Goal: Transaction & Acquisition: Purchase product/service

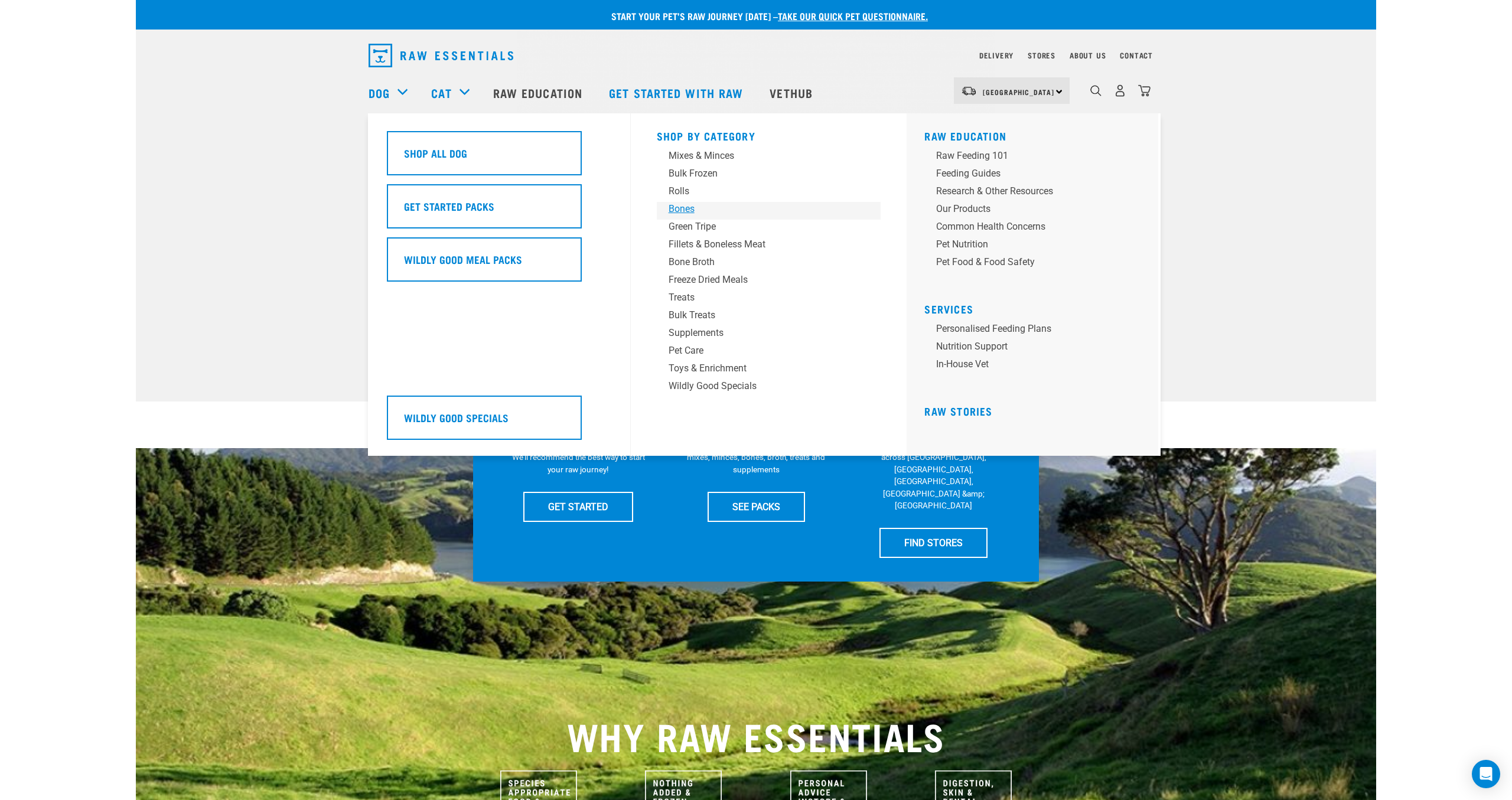
click at [690, 208] on div "Bones" at bounding box center [760, 209] width 184 height 14
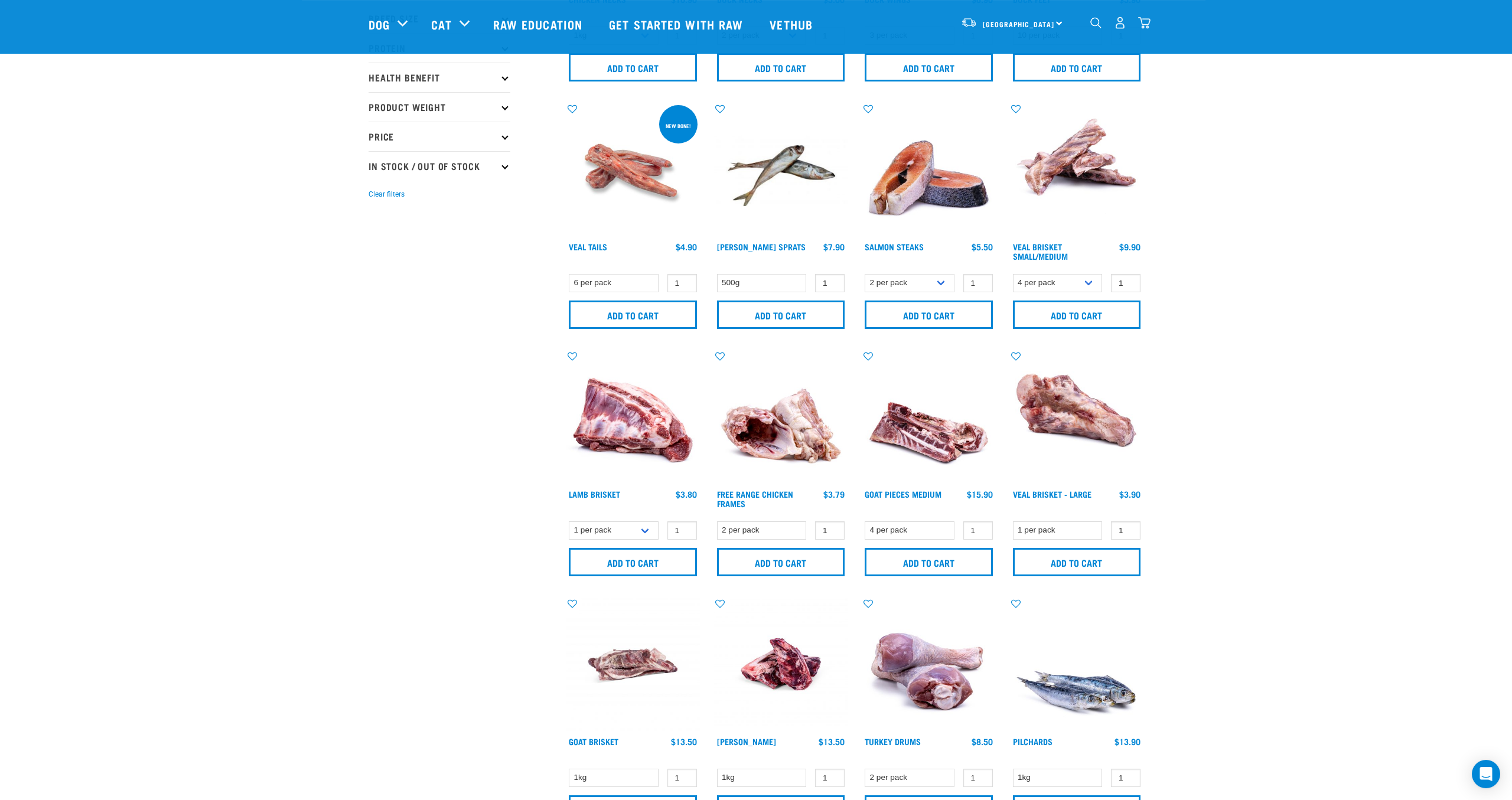
scroll to position [279, 0]
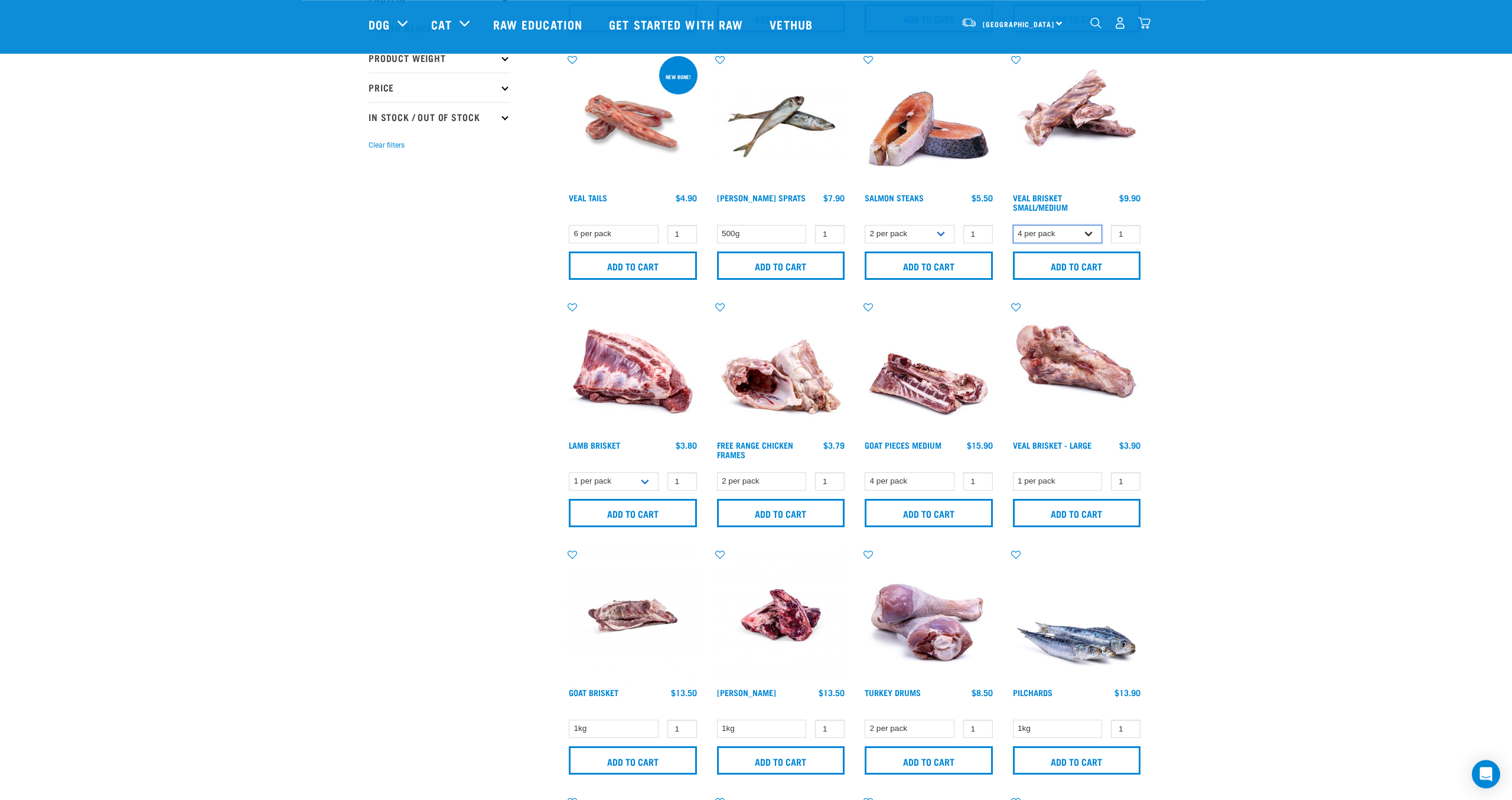
click at [1013, 225] on select "4 per pack 8 per pack" at bounding box center [1057, 234] width 90 height 18
select select "447645"
click option "8 per pack" at bounding box center [0, 0] width 0 height 0
type input "2"
click at [1130, 231] on input "2" at bounding box center [1125, 234] width 29 height 18
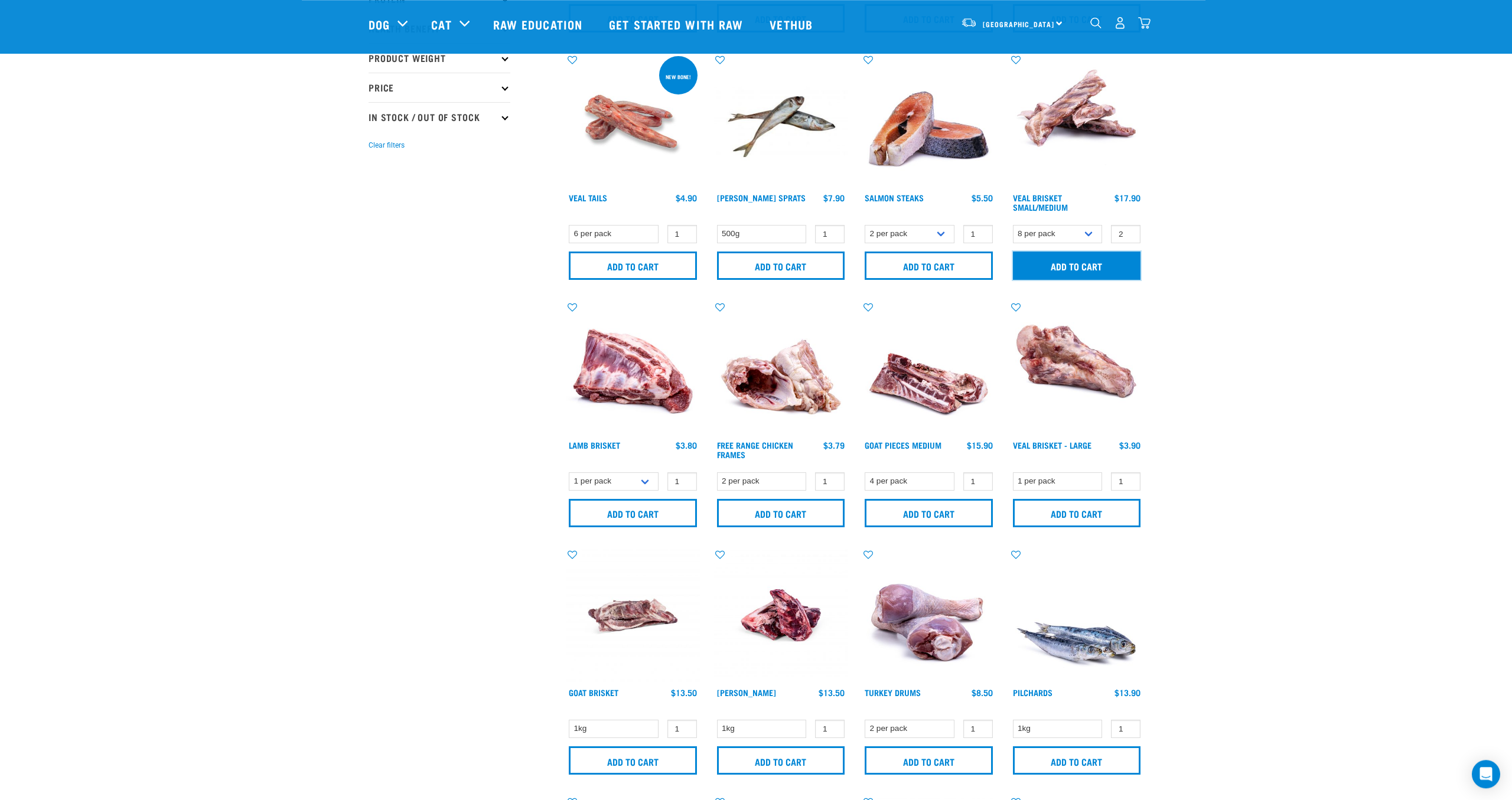
click at [1101, 264] on input "Add to cart" at bounding box center [1076, 266] width 128 height 29
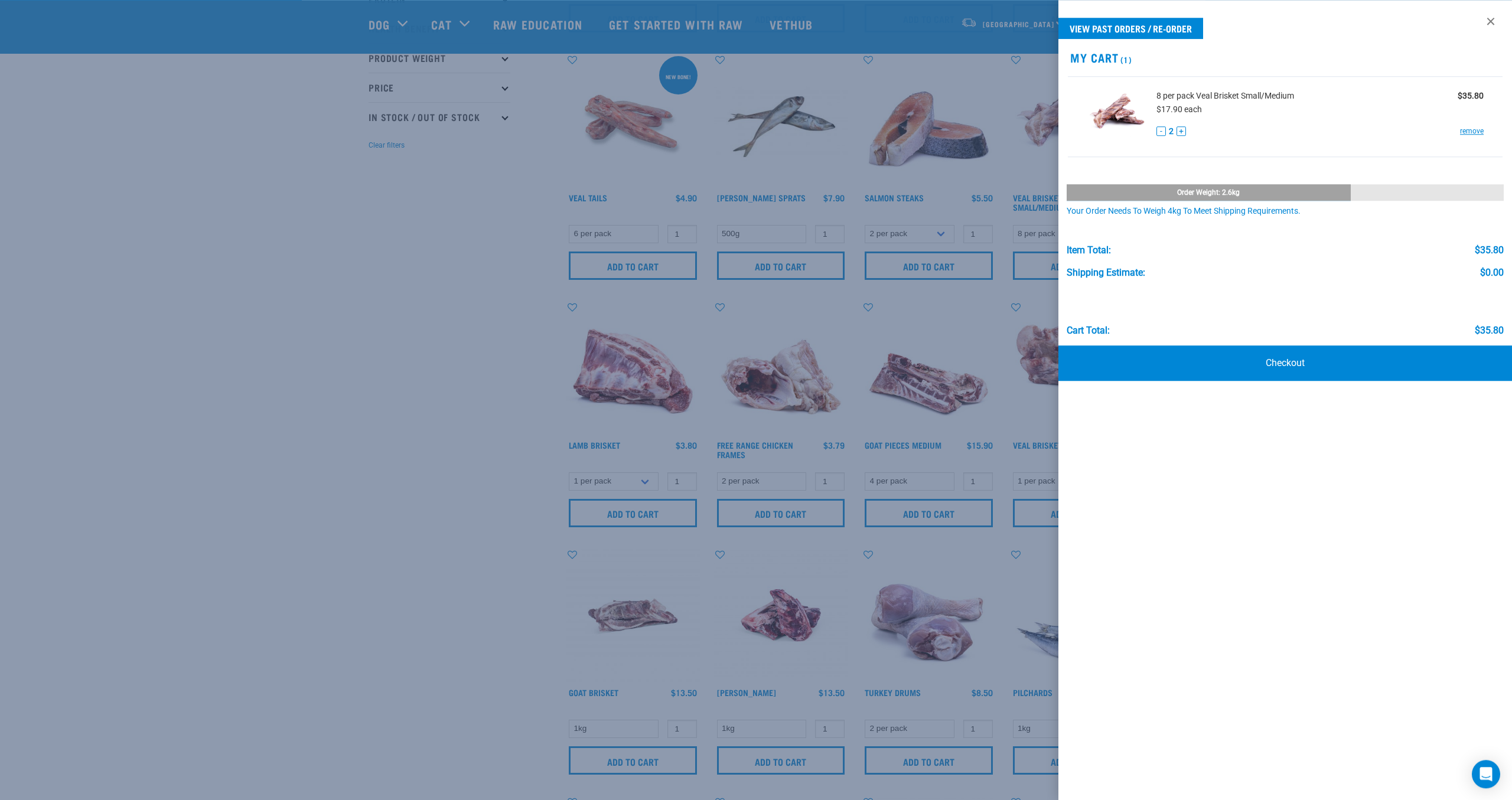
click at [416, 249] on div at bounding box center [756, 400] width 1512 height 800
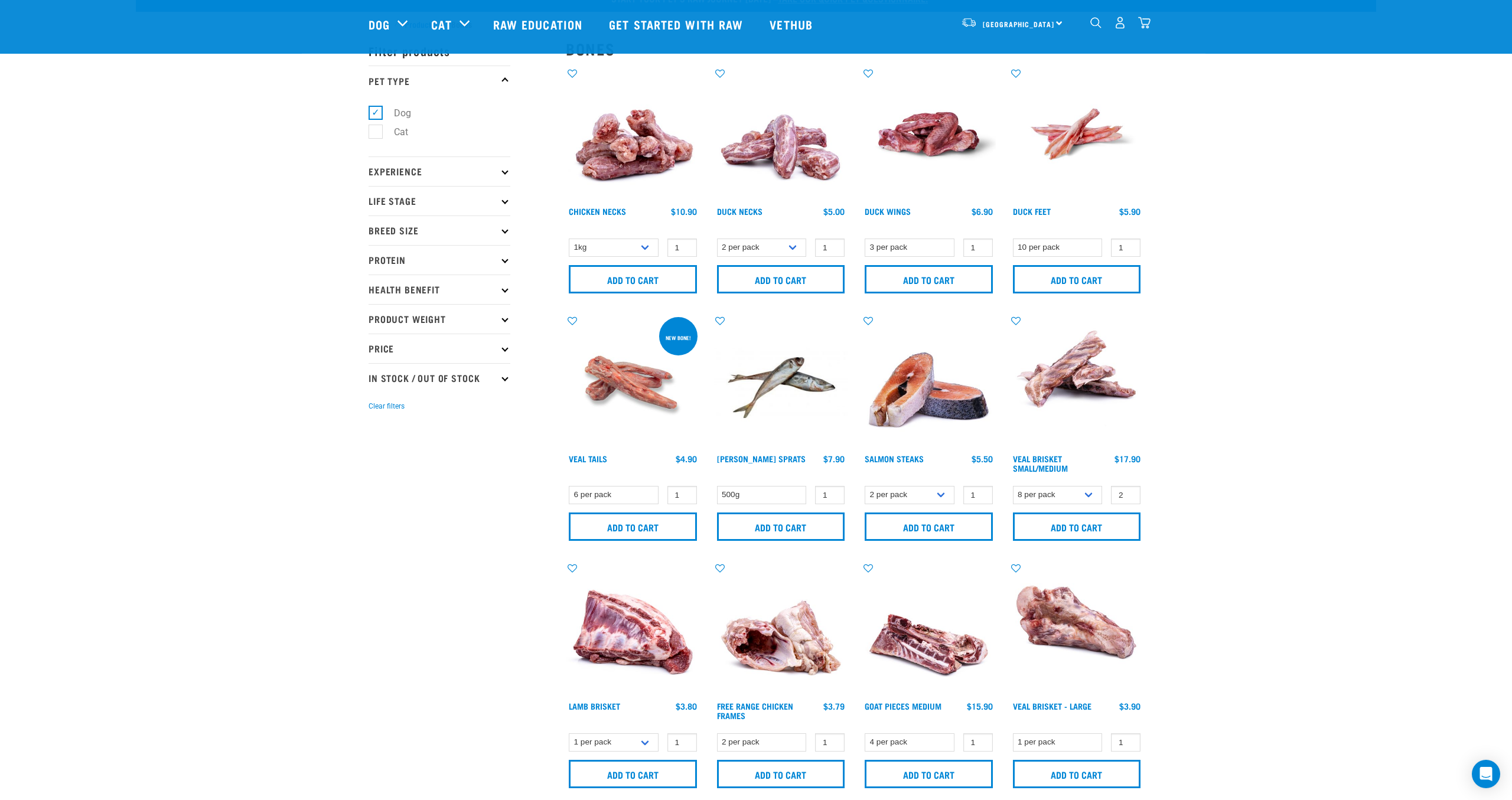
scroll to position [0, 0]
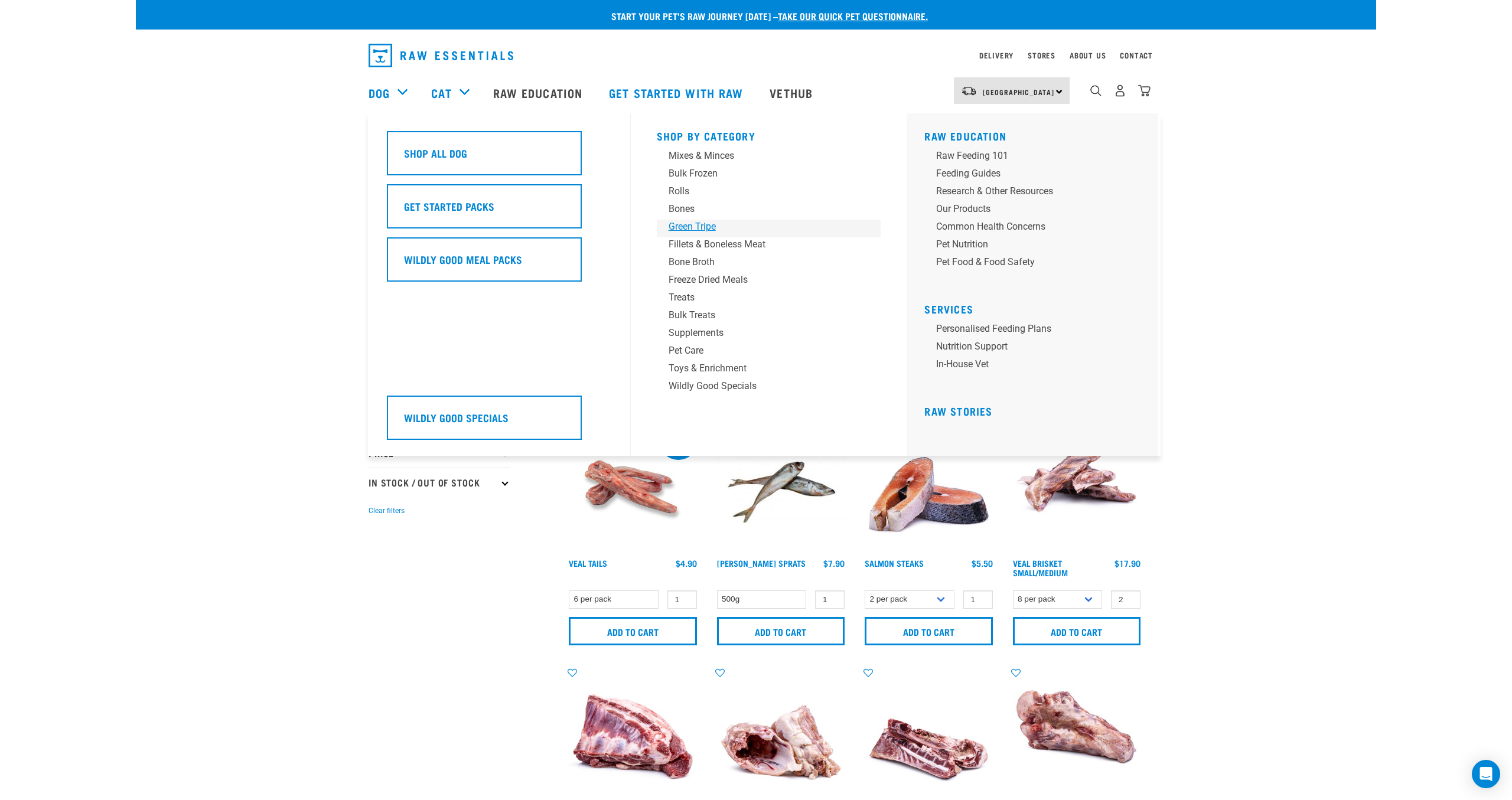
click at [691, 224] on div "Green Tripe" at bounding box center [760, 227] width 184 height 14
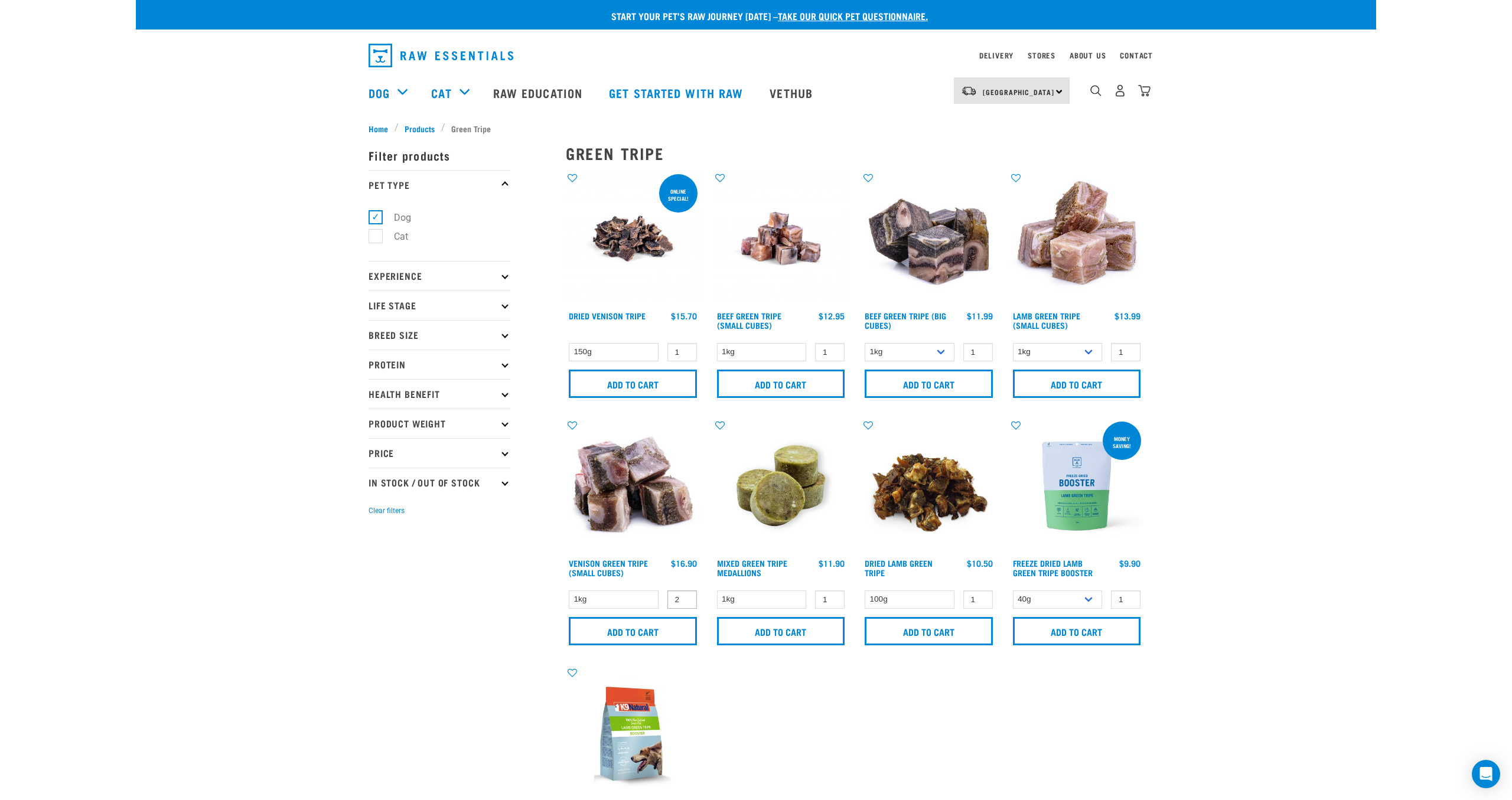
type input "2"
click at [682, 597] on input "2" at bounding box center [681, 600] width 29 height 18
click at [664, 623] on input "Add to cart" at bounding box center [632, 631] width 128 height 29
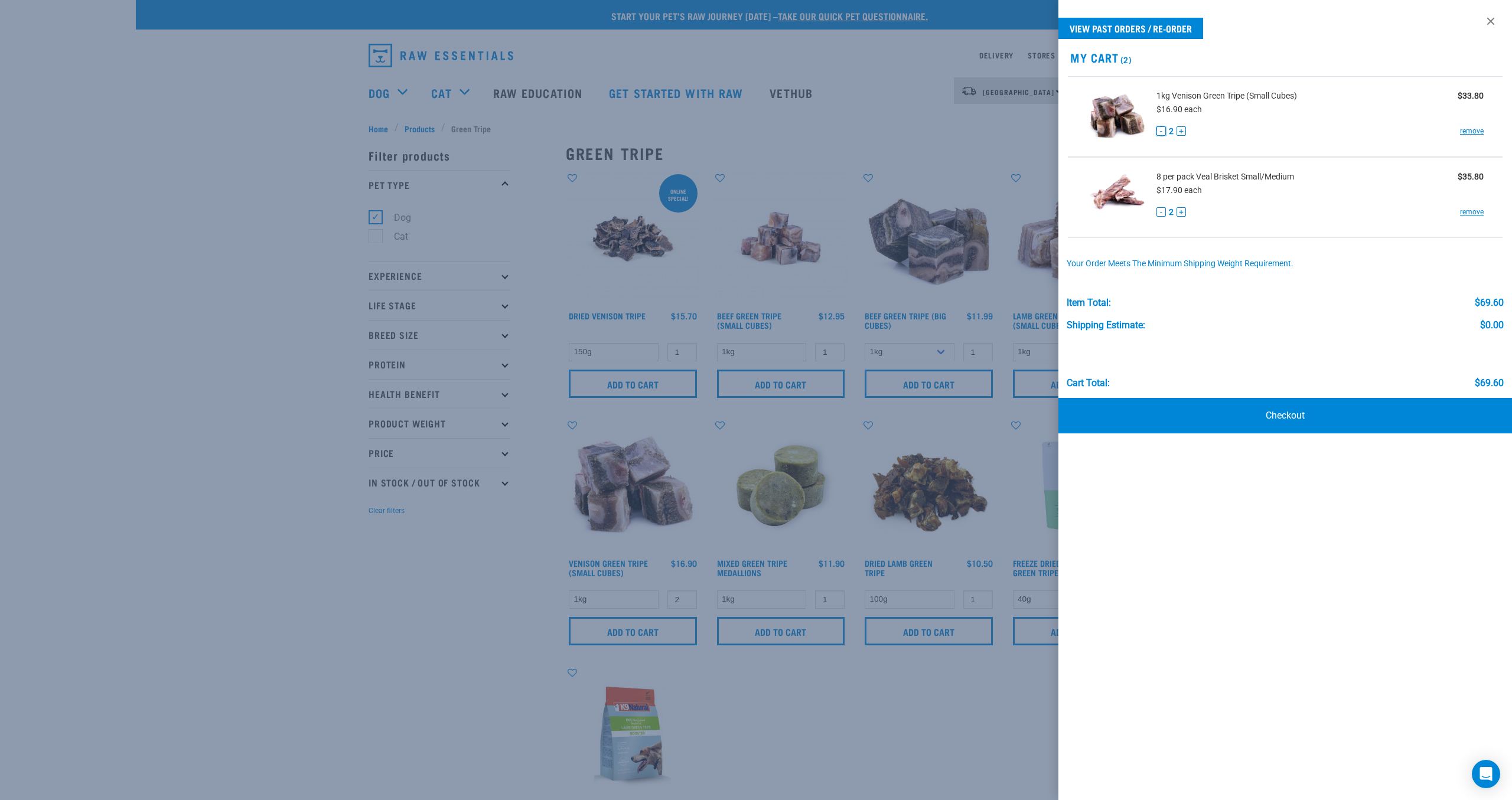
click at [1161, 132] on button "-" at bounding box center [1161, 131] width 10 height 10
click at [421, 577] on div at bounding box center [756, 400] width 1512 height 800
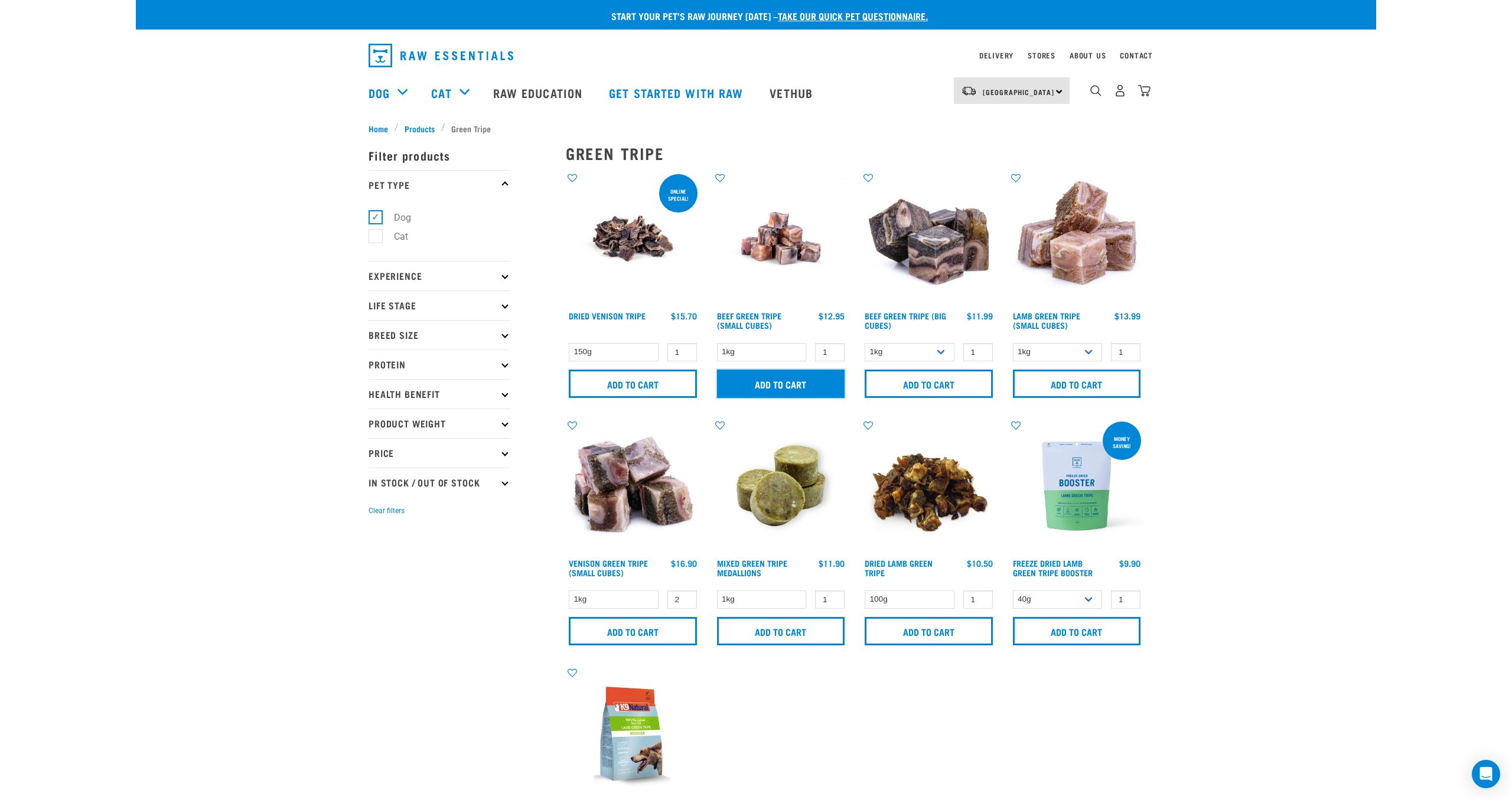
click at [776, 382] on input "Add to cart" at bounding box center [780, 384] width 128 height 29
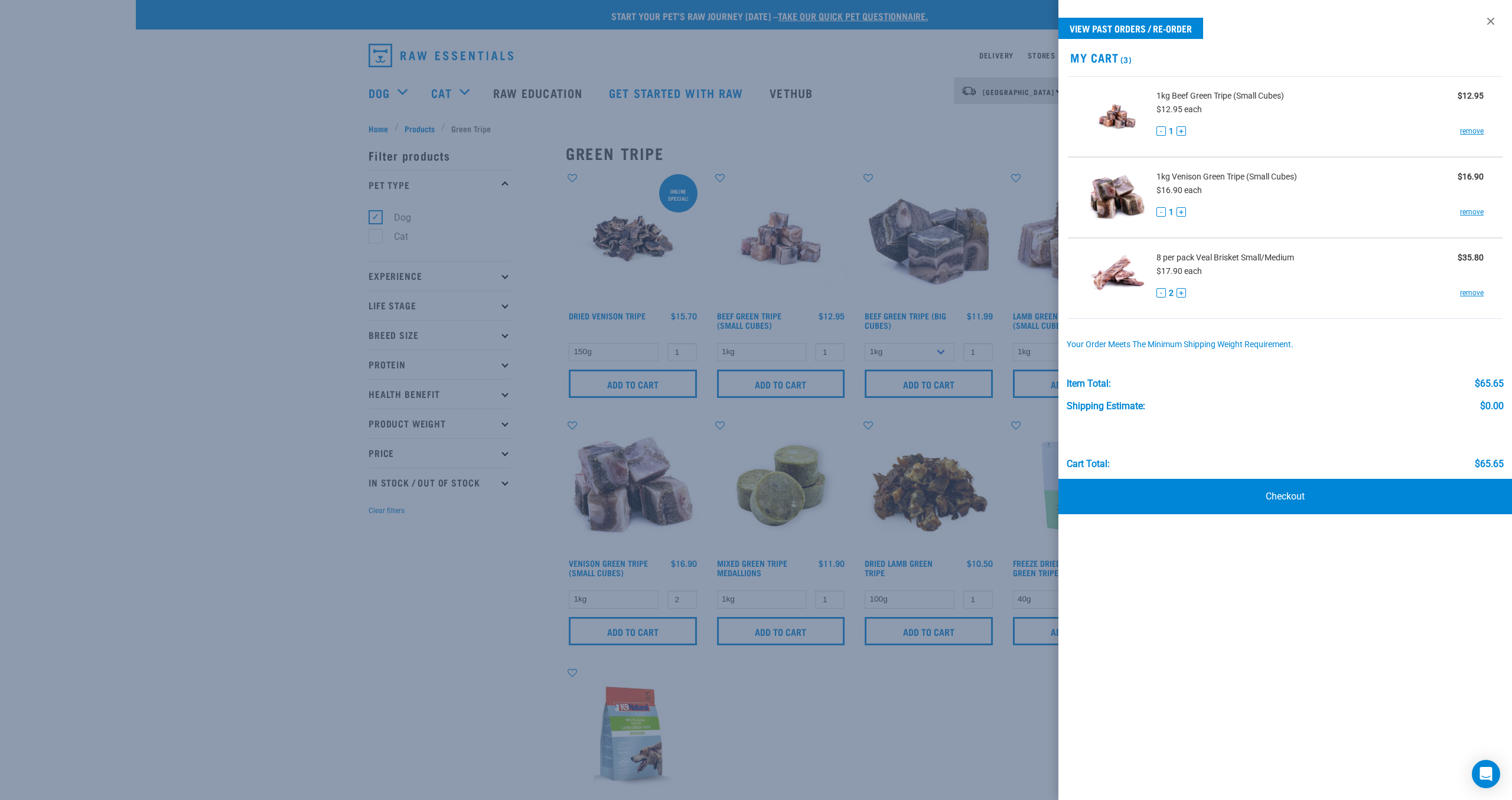
click at [291, 237] on div at bounding box center [756, 400] width 1512 height 800
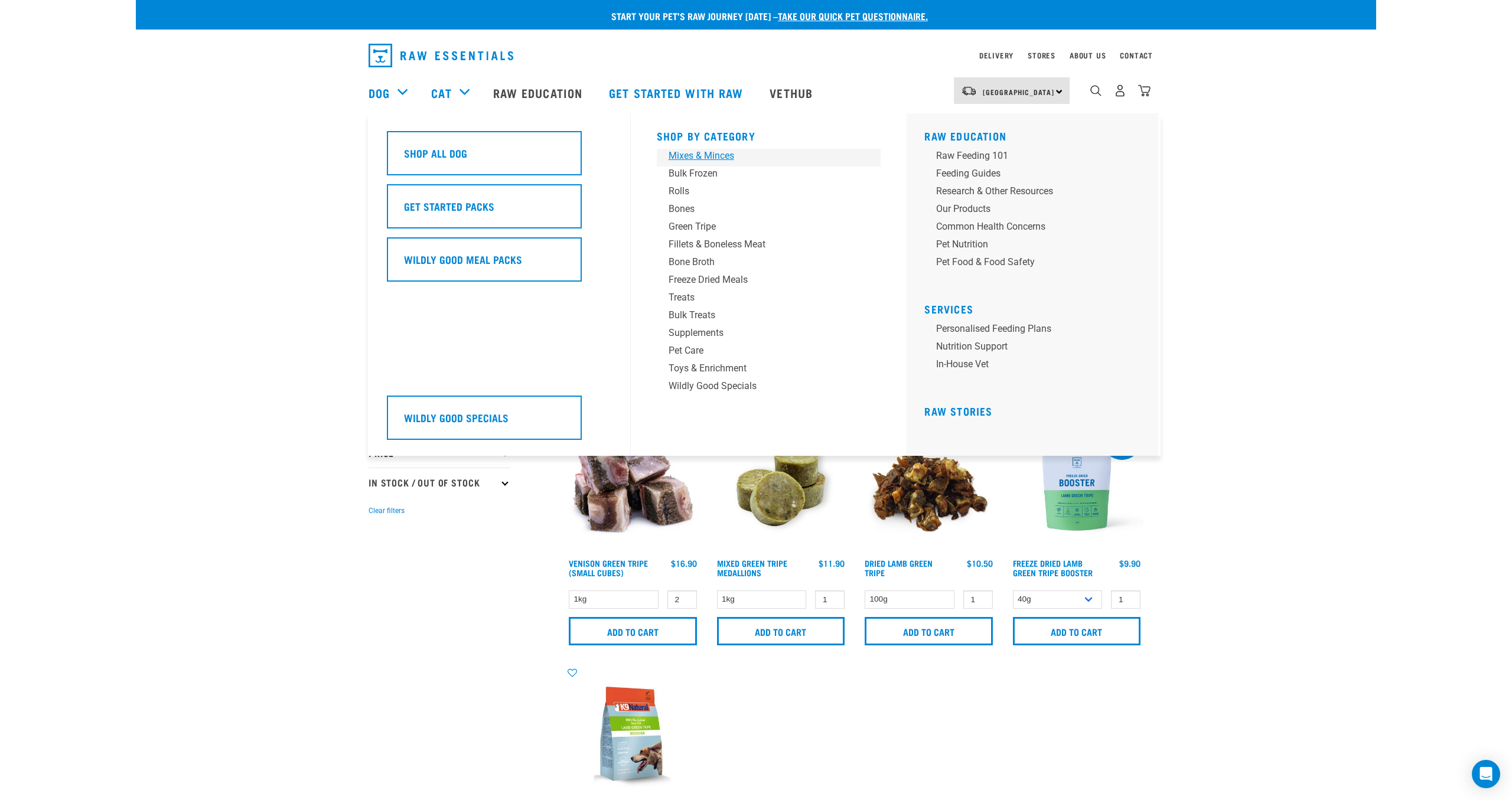
click at [693, 157] on div "Mixes & Minces" at bounding box center [760, 156] width 184 height 14
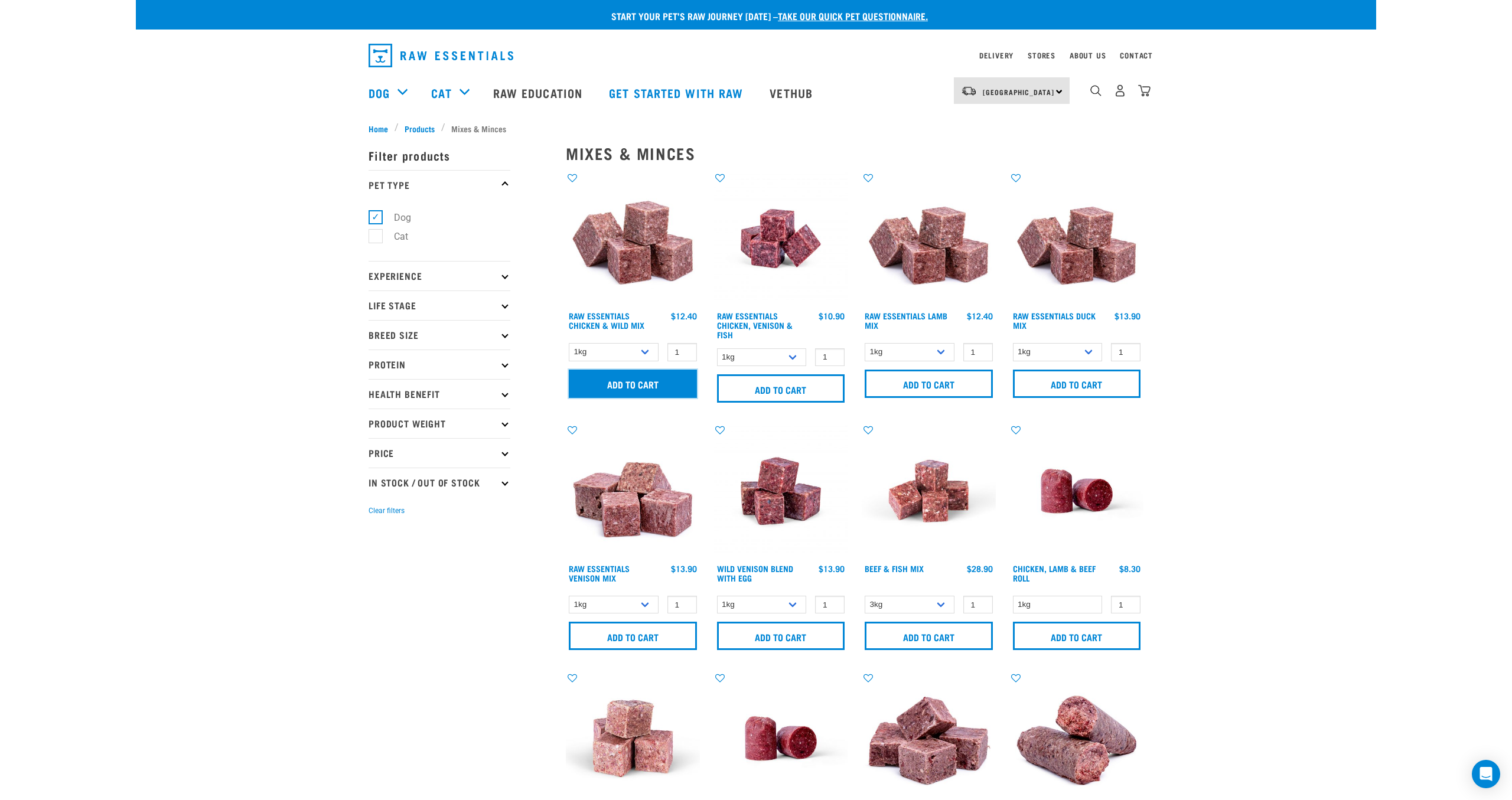
click at [609, 380] on input "Add to cart" at bounding box center [632, 384] width 128 height 29
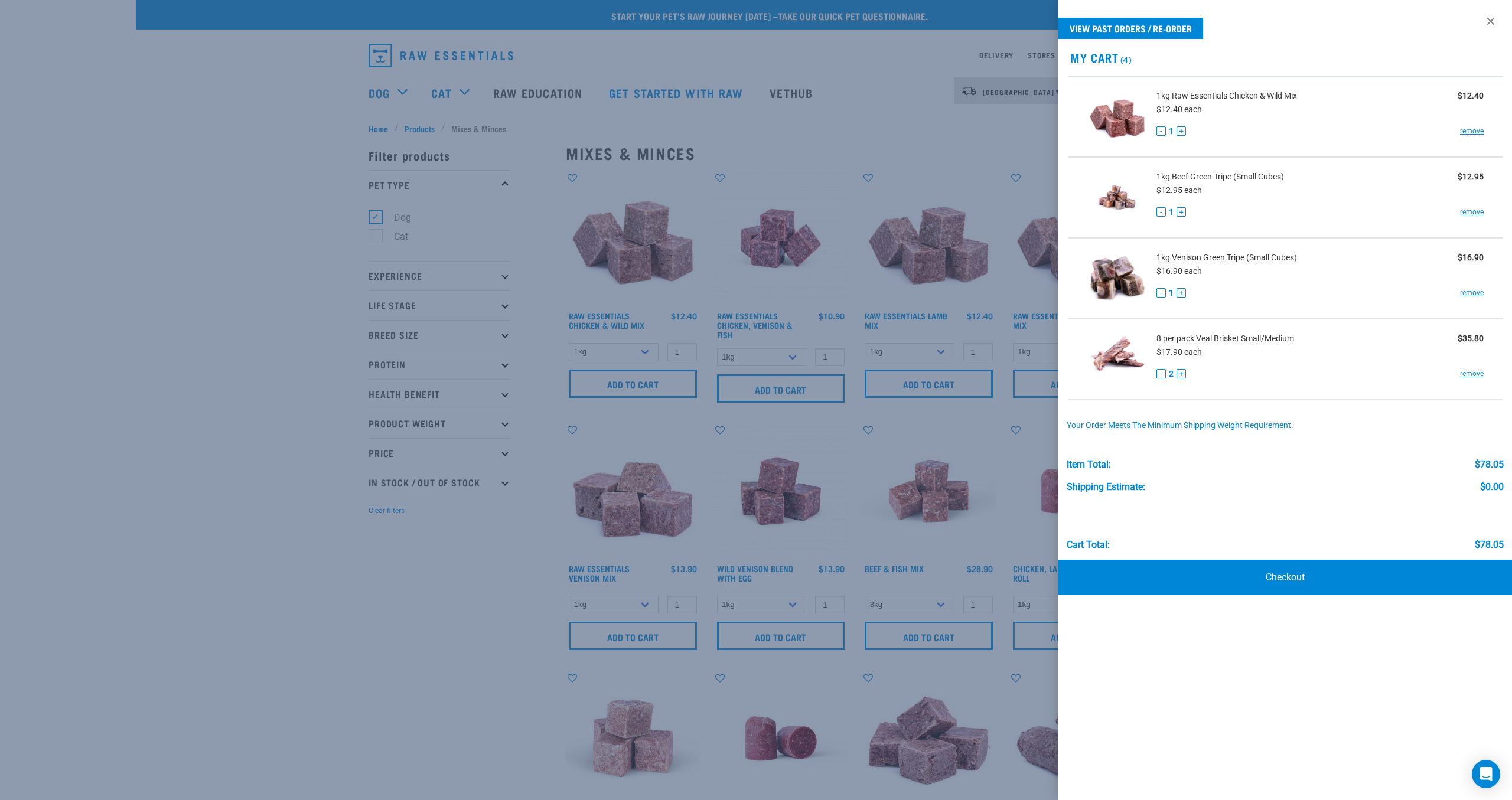
click at [440, 644] on div at bounding box center [756, 400] width 1512 height 800
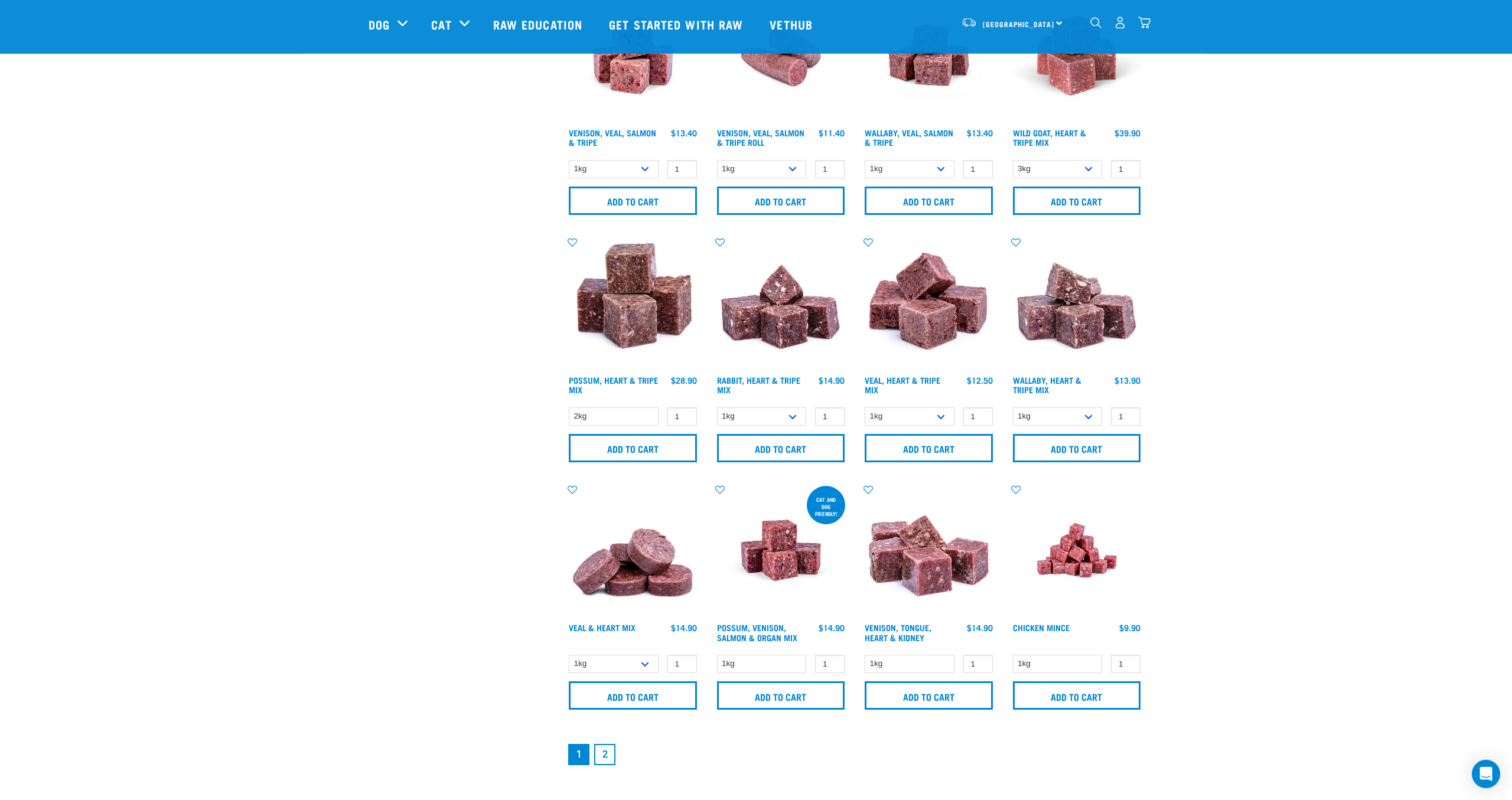
scroll to position [1342, 0]
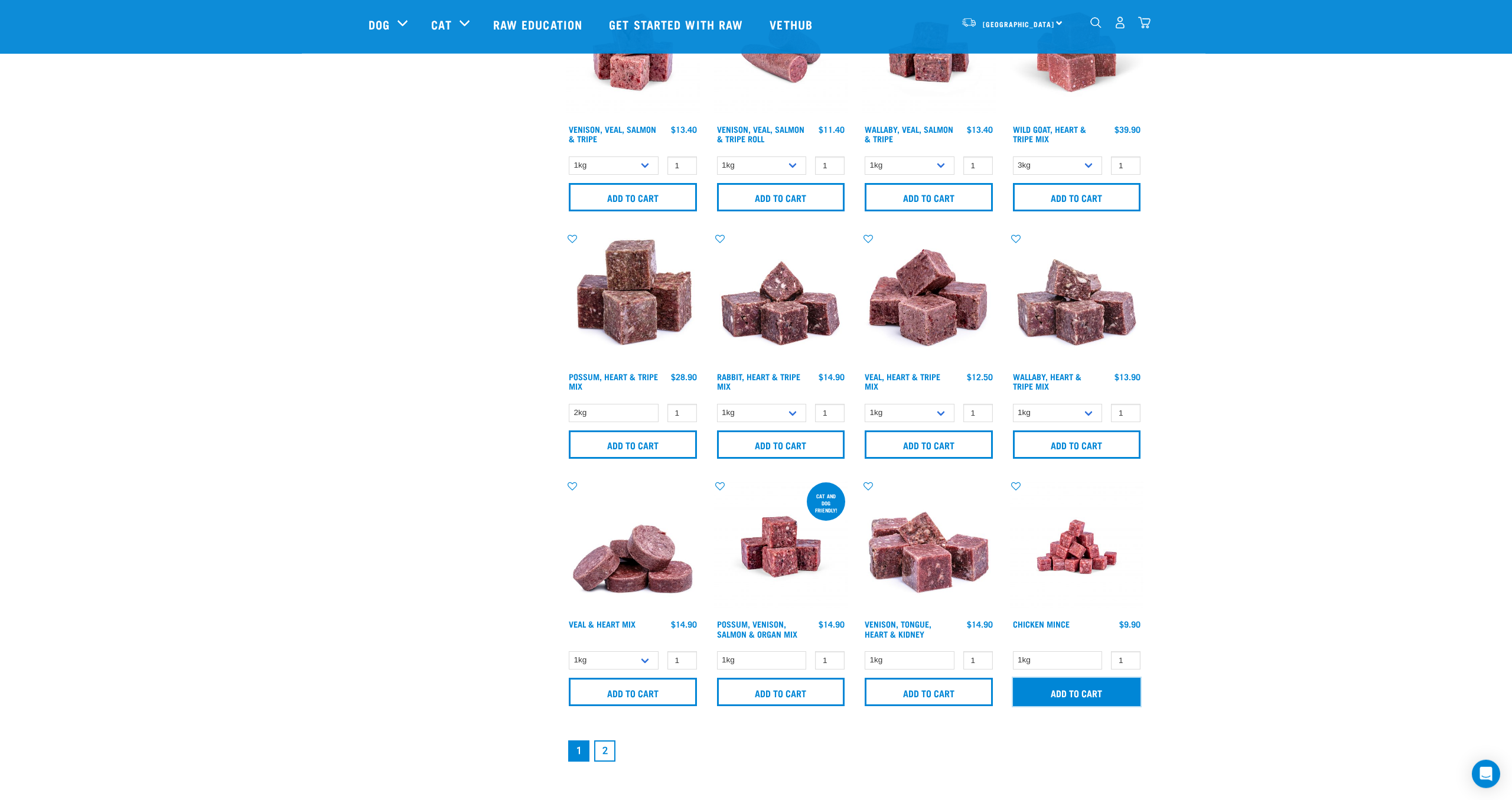
click at [1068, 694] on input "Add to cart" at bounding box center [1076, 692] width 128 height 29
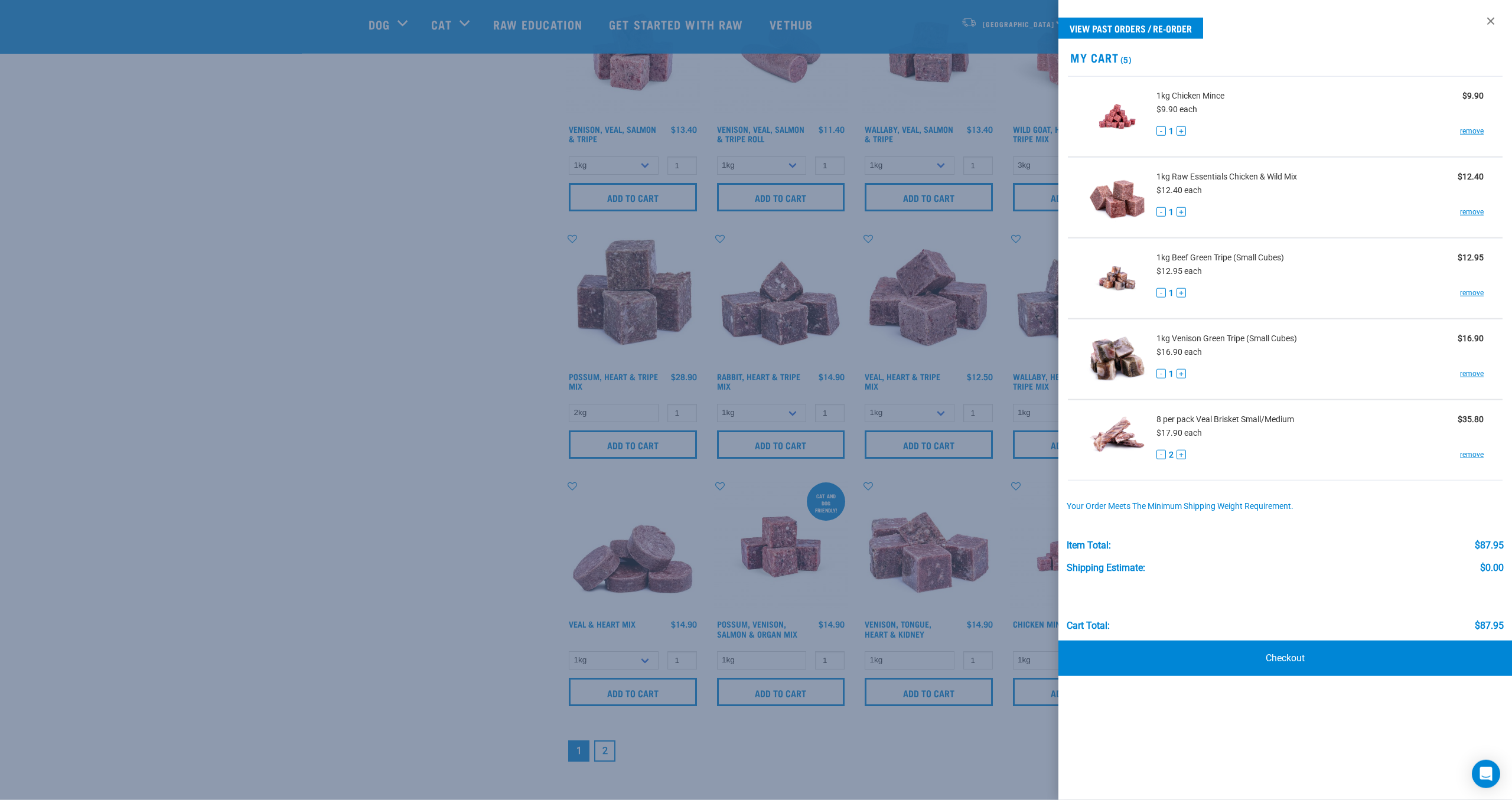
click at [673, 746] on div at bounding box center [756, 400] width 1512 height 800
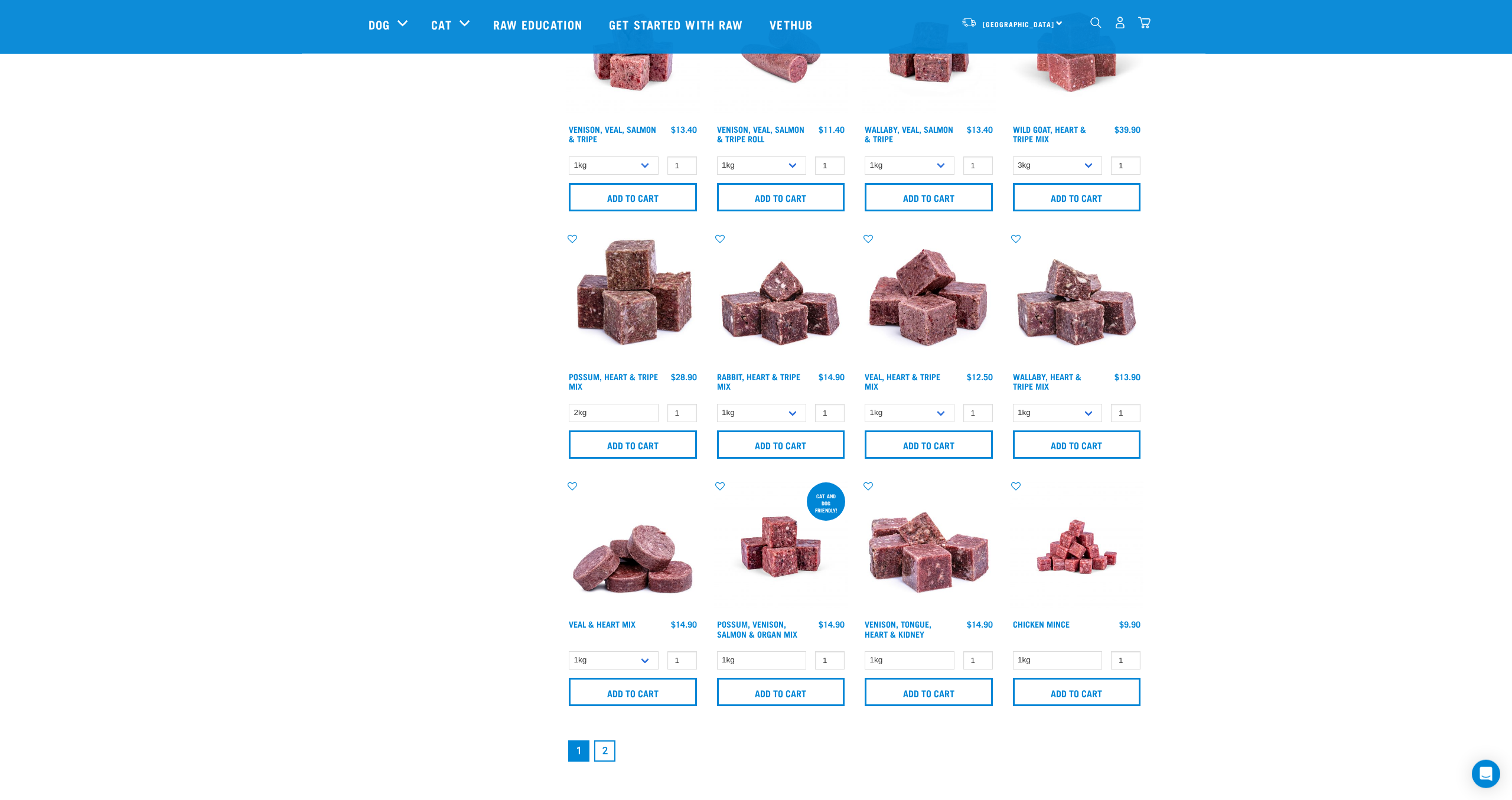
click at [601, 748] on link "2" at bounding box center [605, 751] width 21 height 21
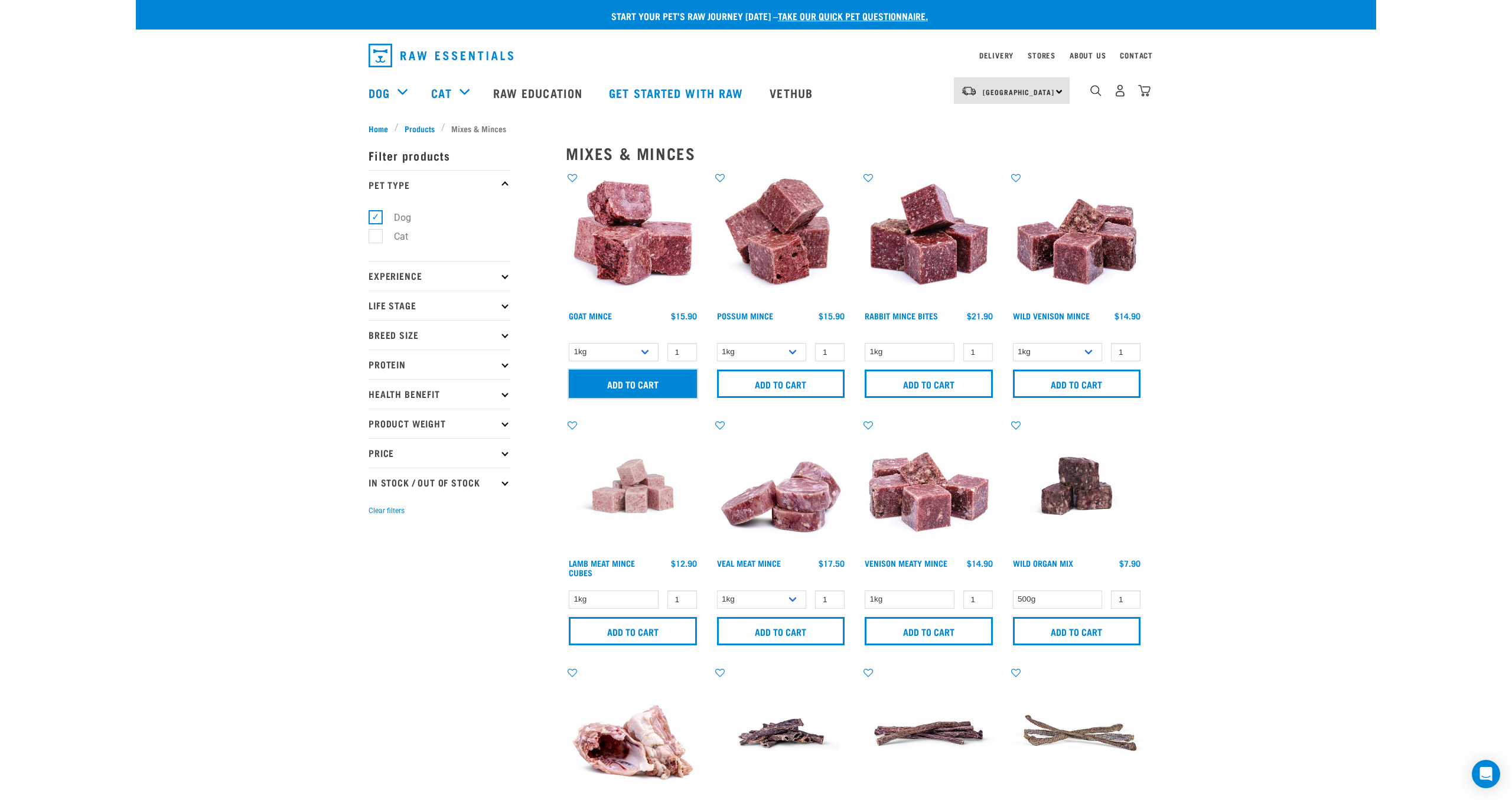
click at [641, 382] on input "Add to cart" at bounding box center [632, 384] width 128 height 29
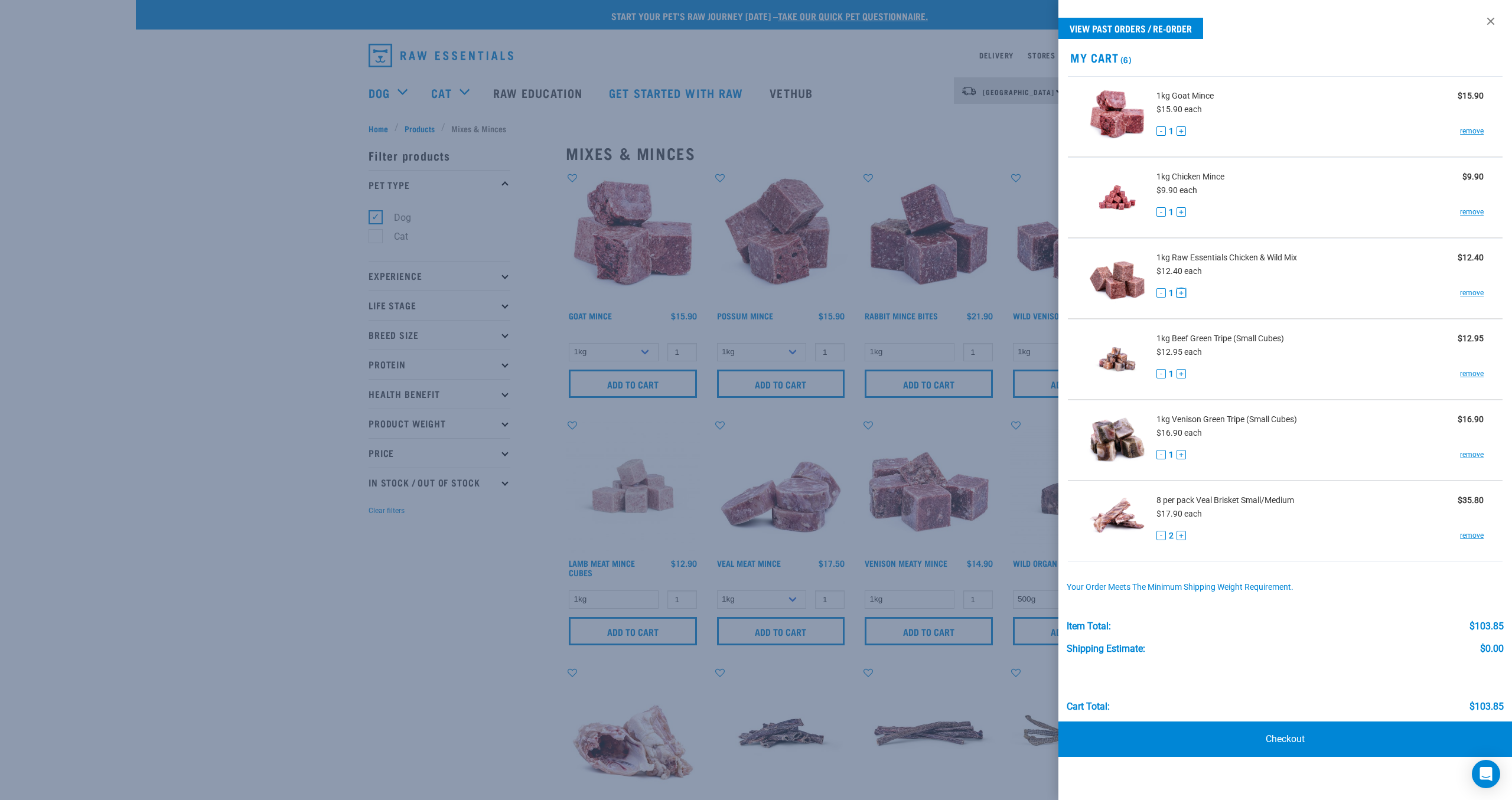
click at [1183, 292] on button "+" at bounding box center [1181, 293] width 10 height 10
click at [261, 419] on div at bounding box center [756, 400] width 1512 height 800
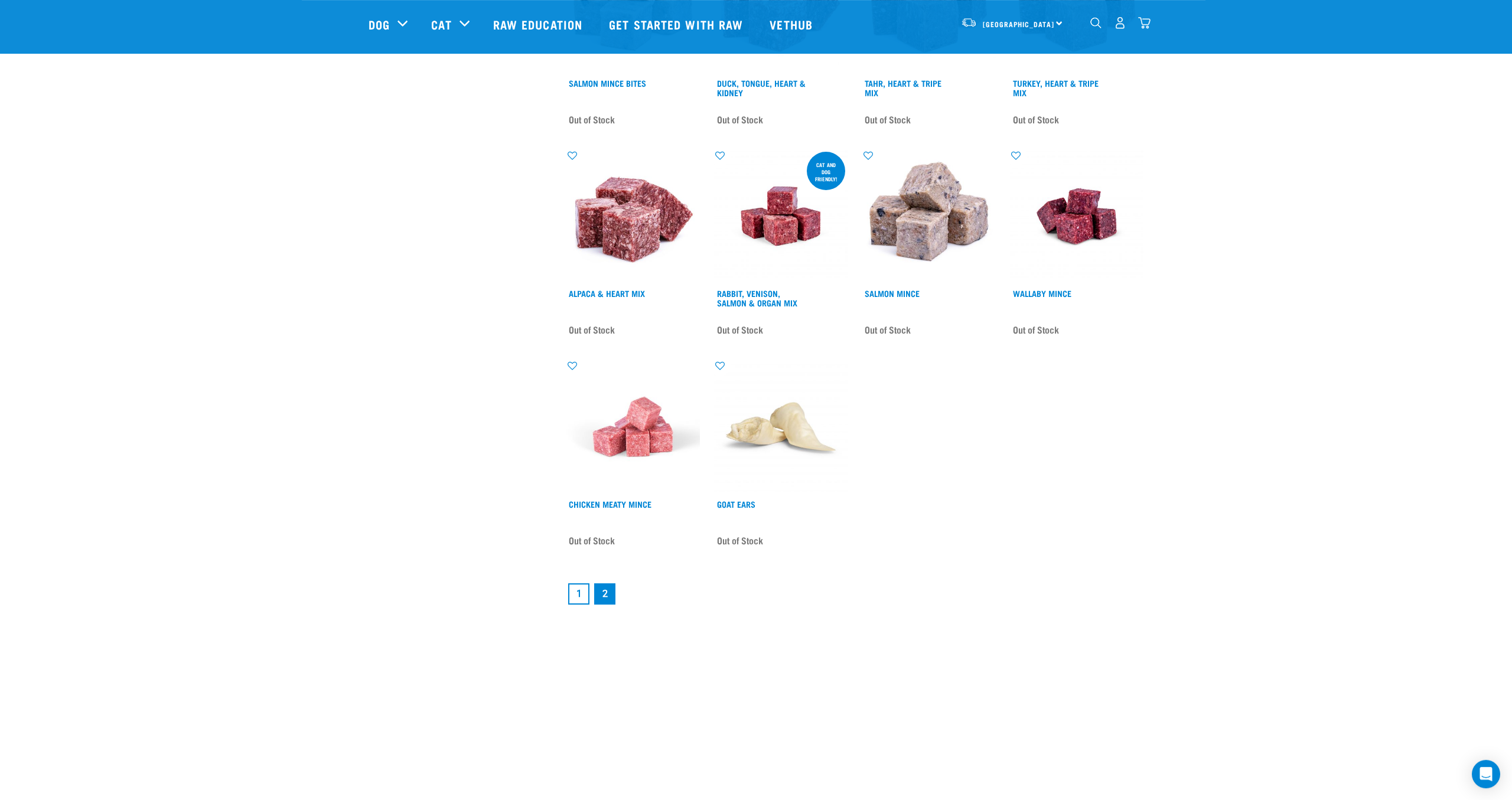
scroll to position [1456, 0]
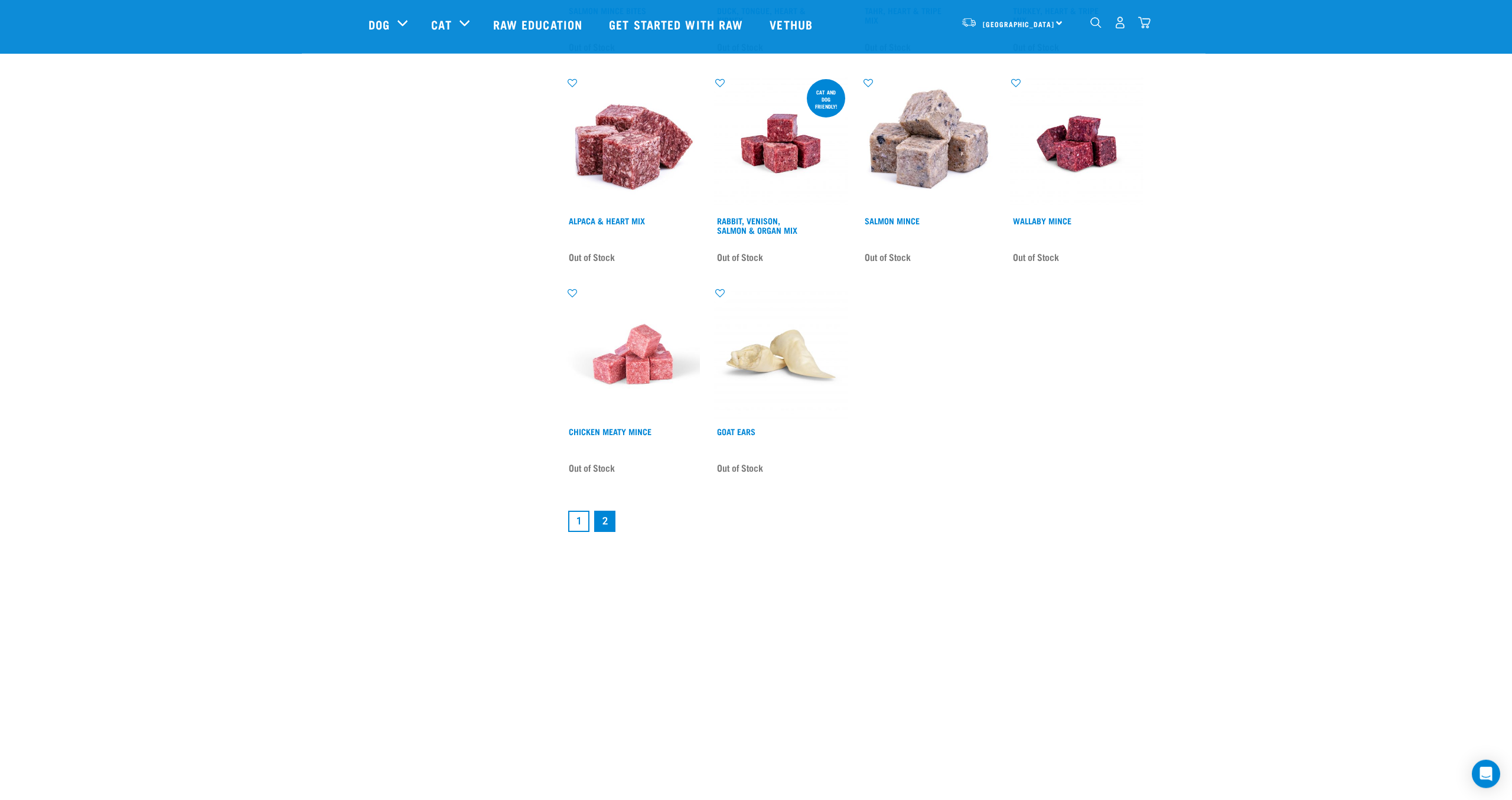
click at [577, 518] on link "1" at bounding box center [579, 521] width 21 height 21
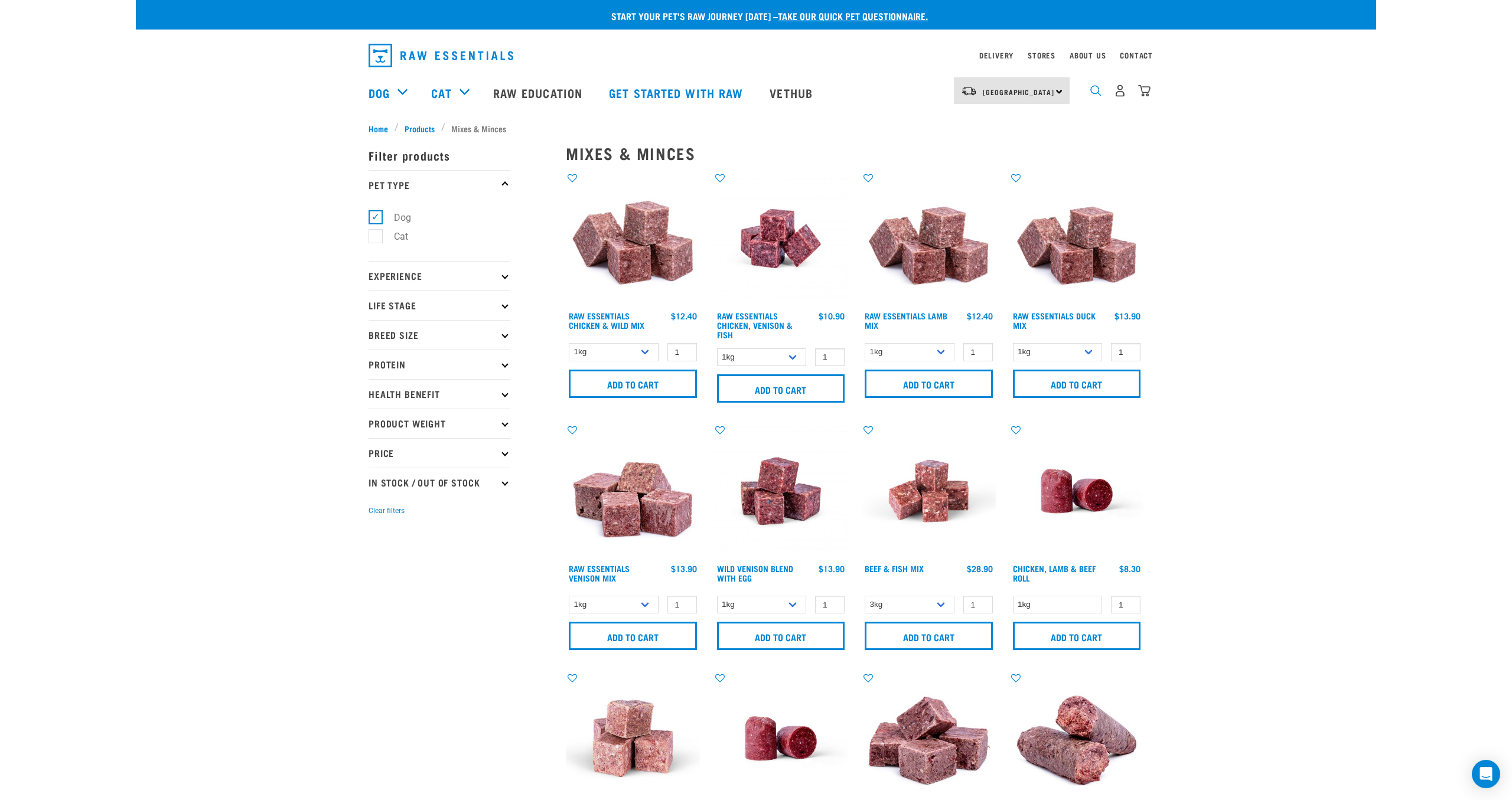
click at [1094, 94] on img "dropdown navigation" at bounding box center [1096, 91] width 11 height 11
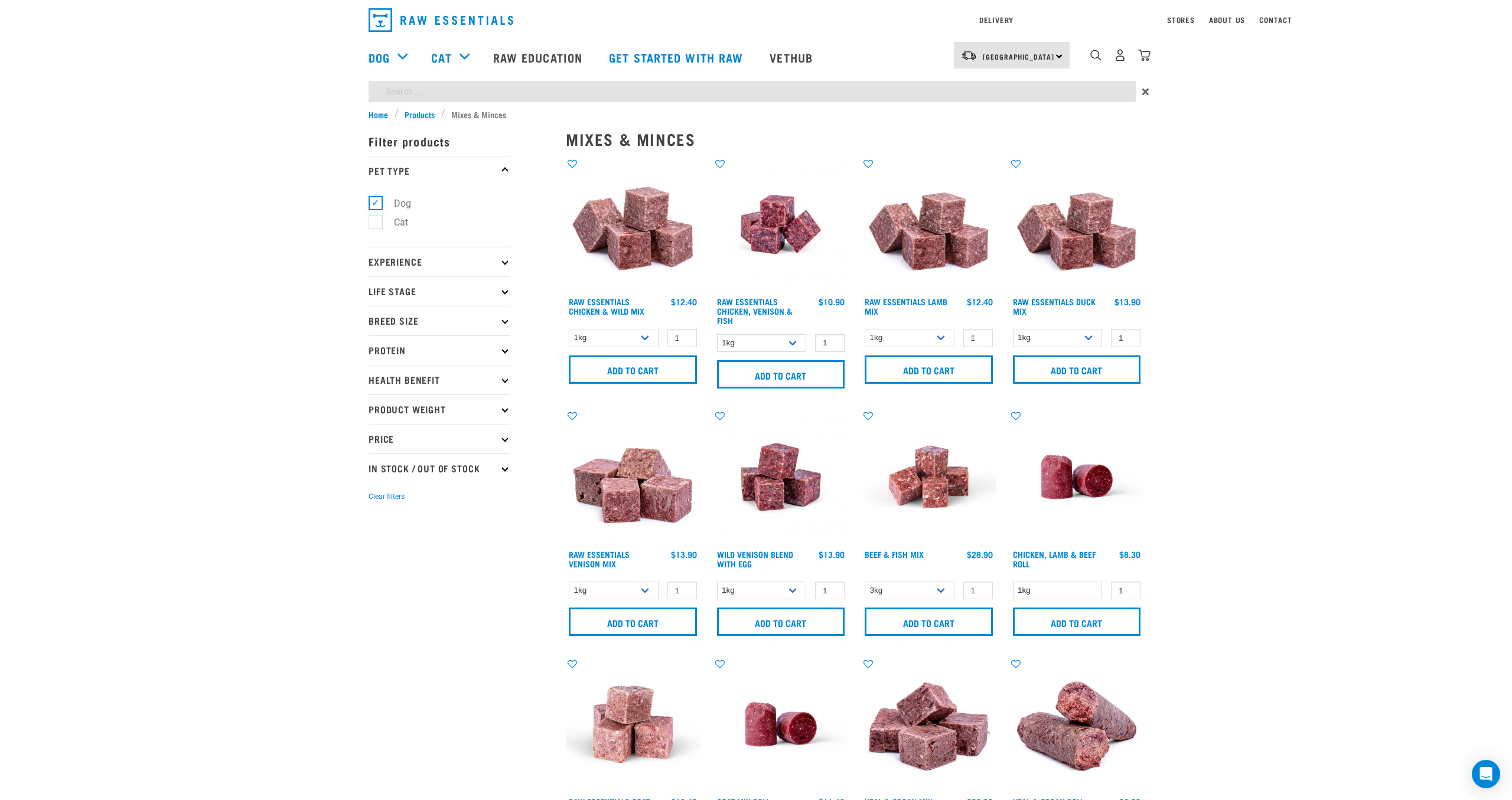
click at [565, 102] on input "search" at bounding box center [752, 92] width 767 height 21
click at [462, 95] on input "search" at bounding box center [752, 92] width 767 height 21
type input "heart"
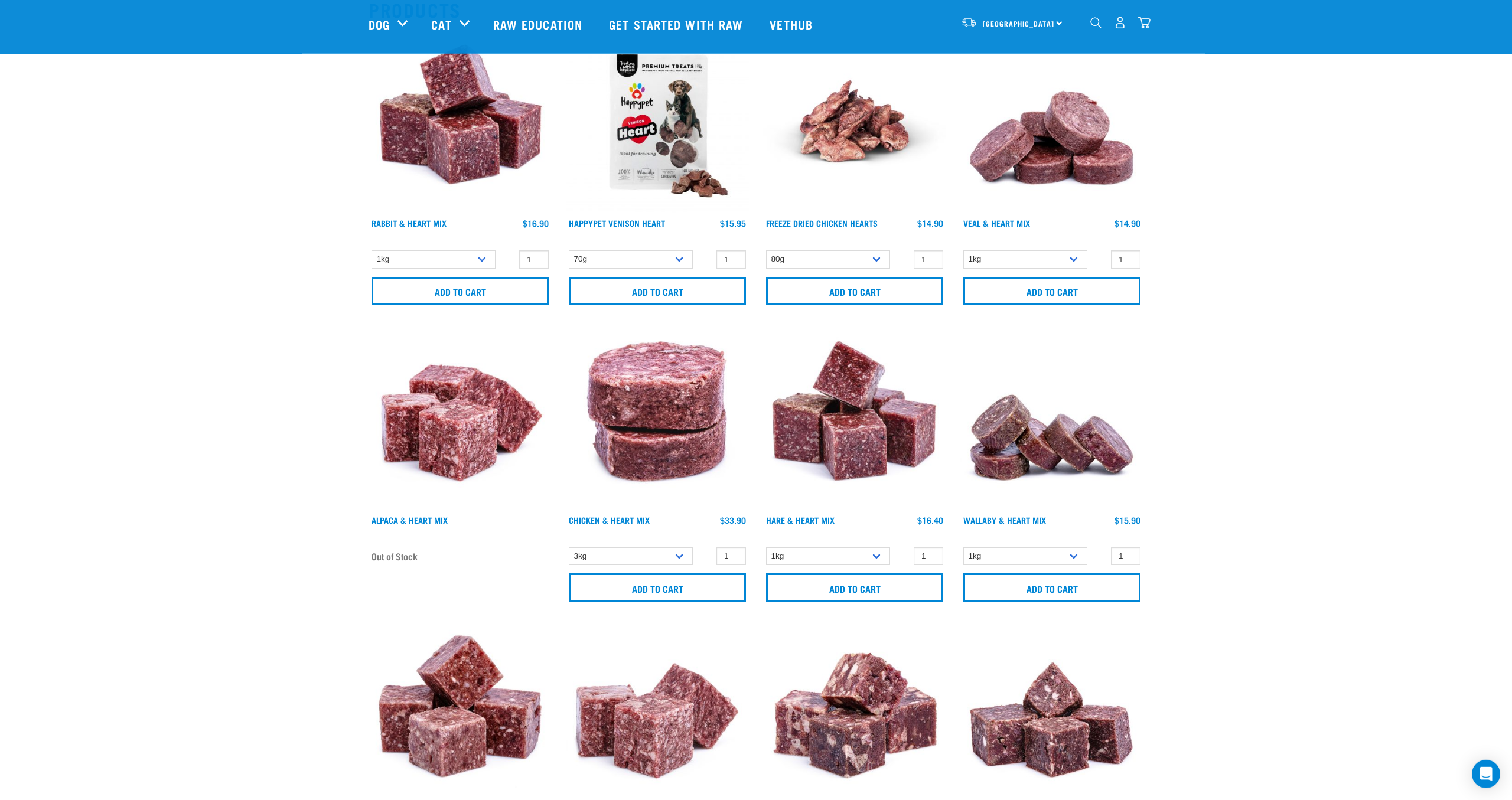
scroll to position [150, 0]
click at [569, 546] on select "3kg" at bounding box center [631, 555] width 124 height 18
click at [683, 555] on select "3kg" at bounding box center [631, 555] width 124 height 18
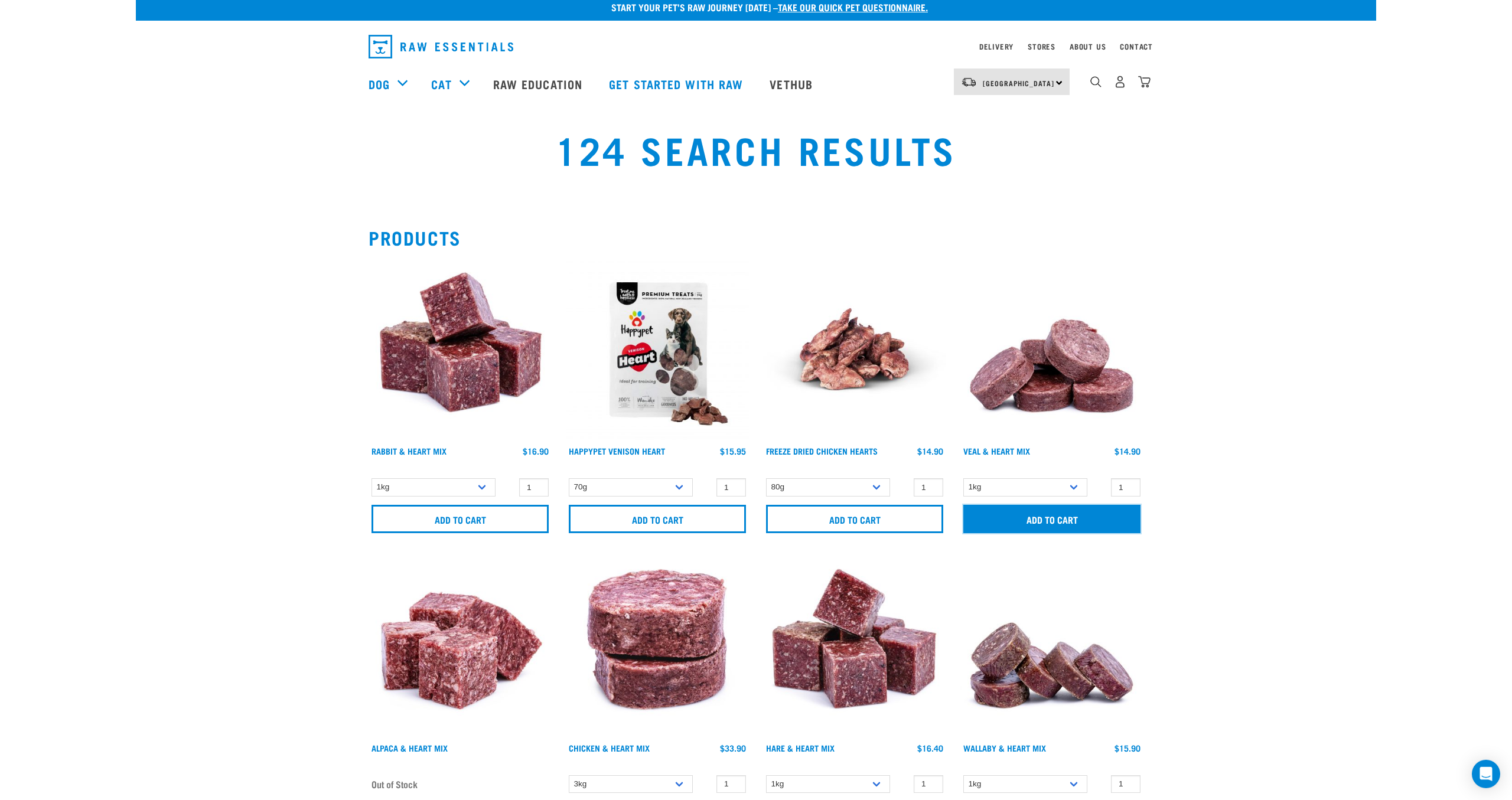
click at [1048, 527] on input "Add to cart" at bounding box center [1051, 519] width 177 height 29
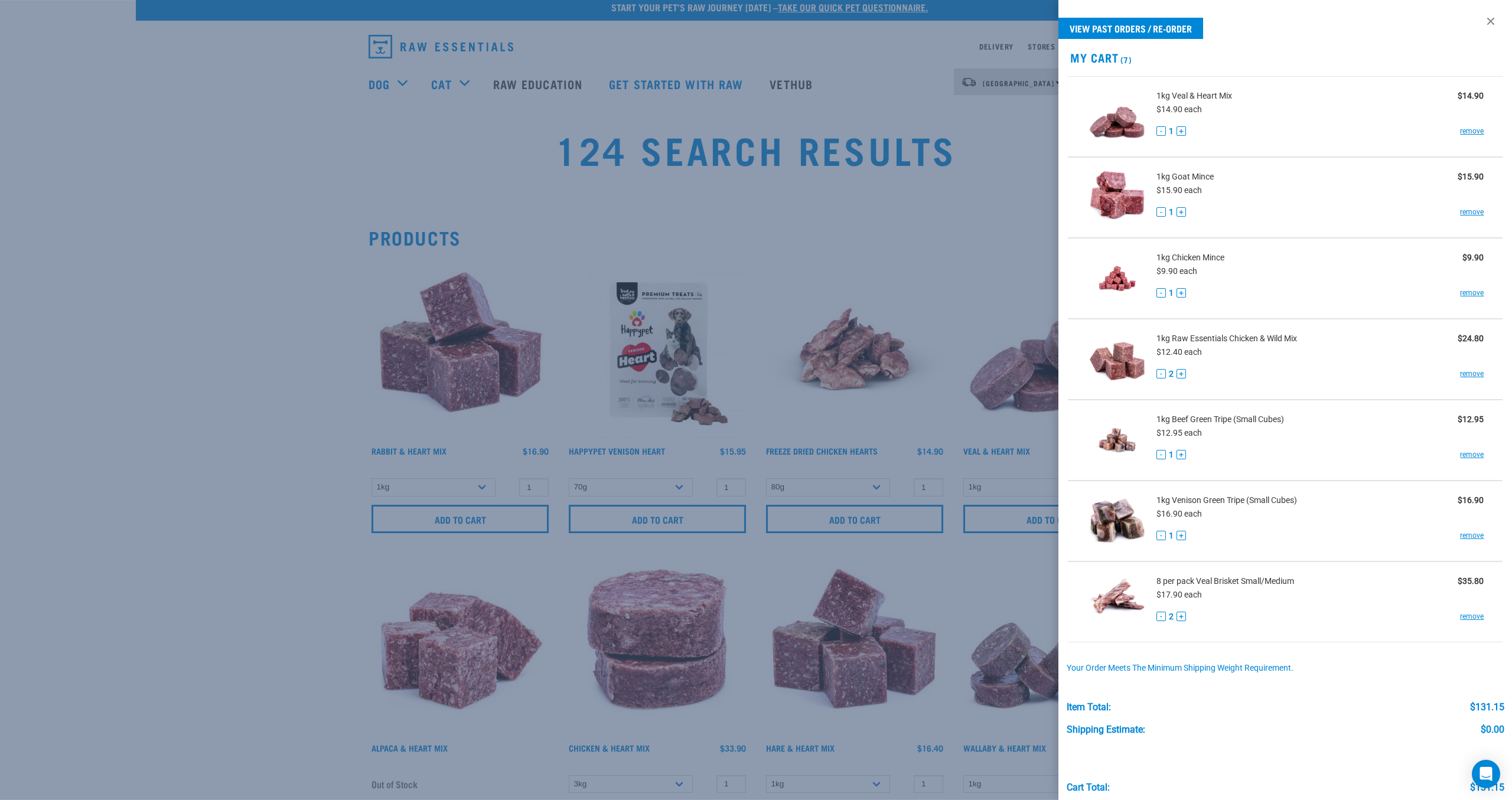
click at [252, 176] on div at bounding box center [756, 400] width 1512 height 800
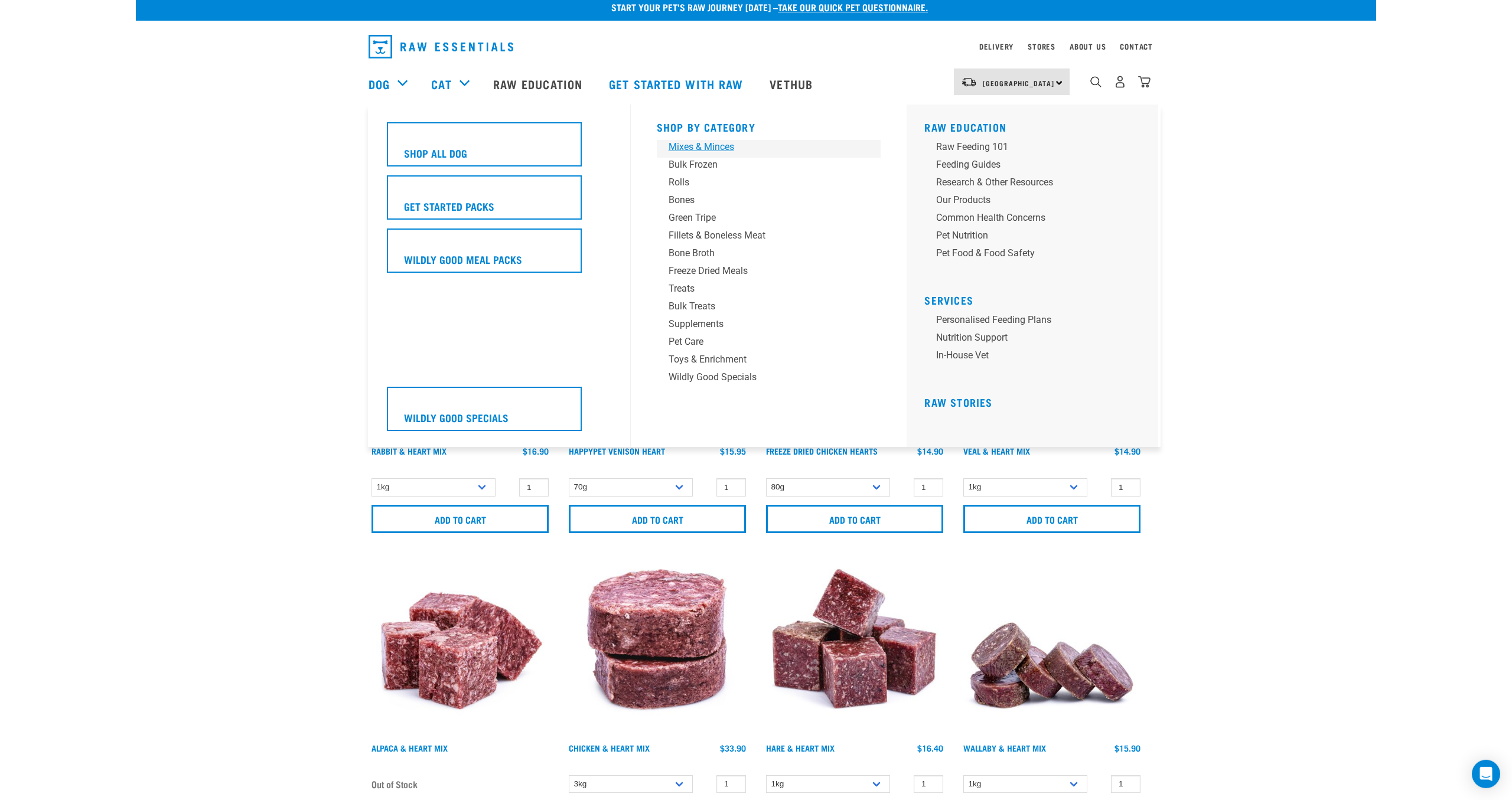
click at [680, 147] on div "Mixes & Minces" at bounding box center [760, 147] width 184 height 14
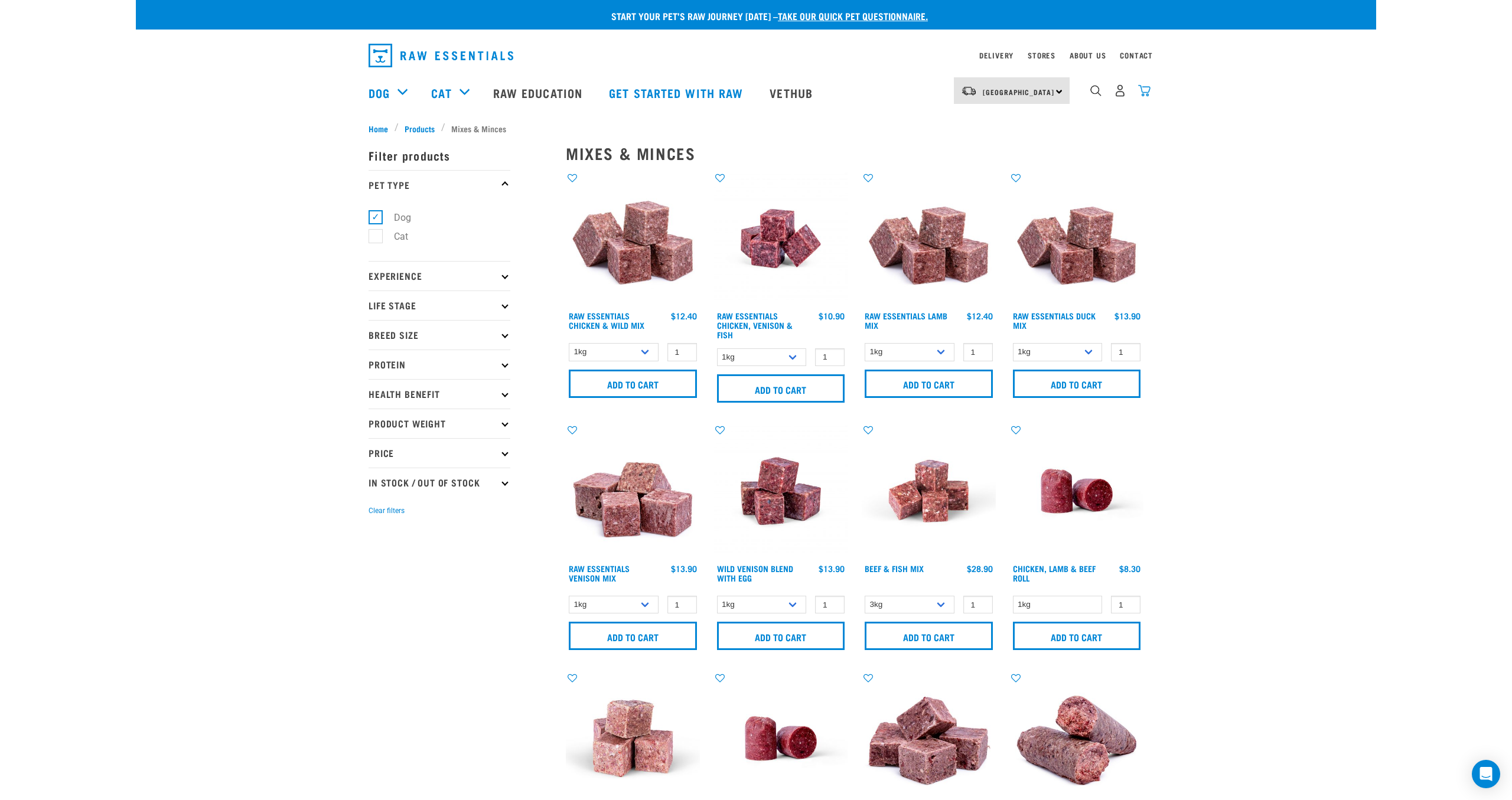
click at [1147, 89] on img "dropdown navigation" at bounding box center [1144, 91] width 13 height 13
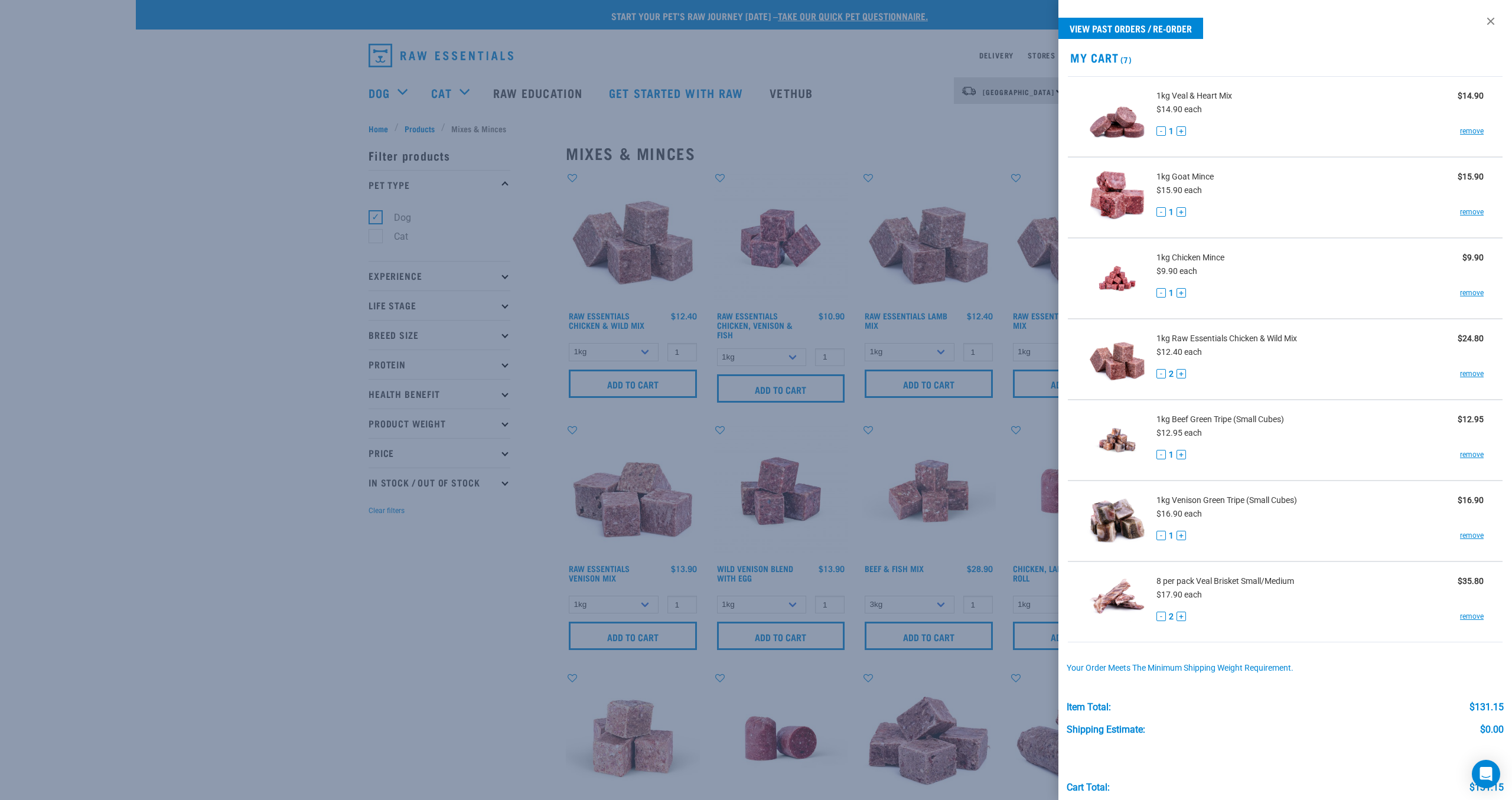
scroll to position [49, 0]
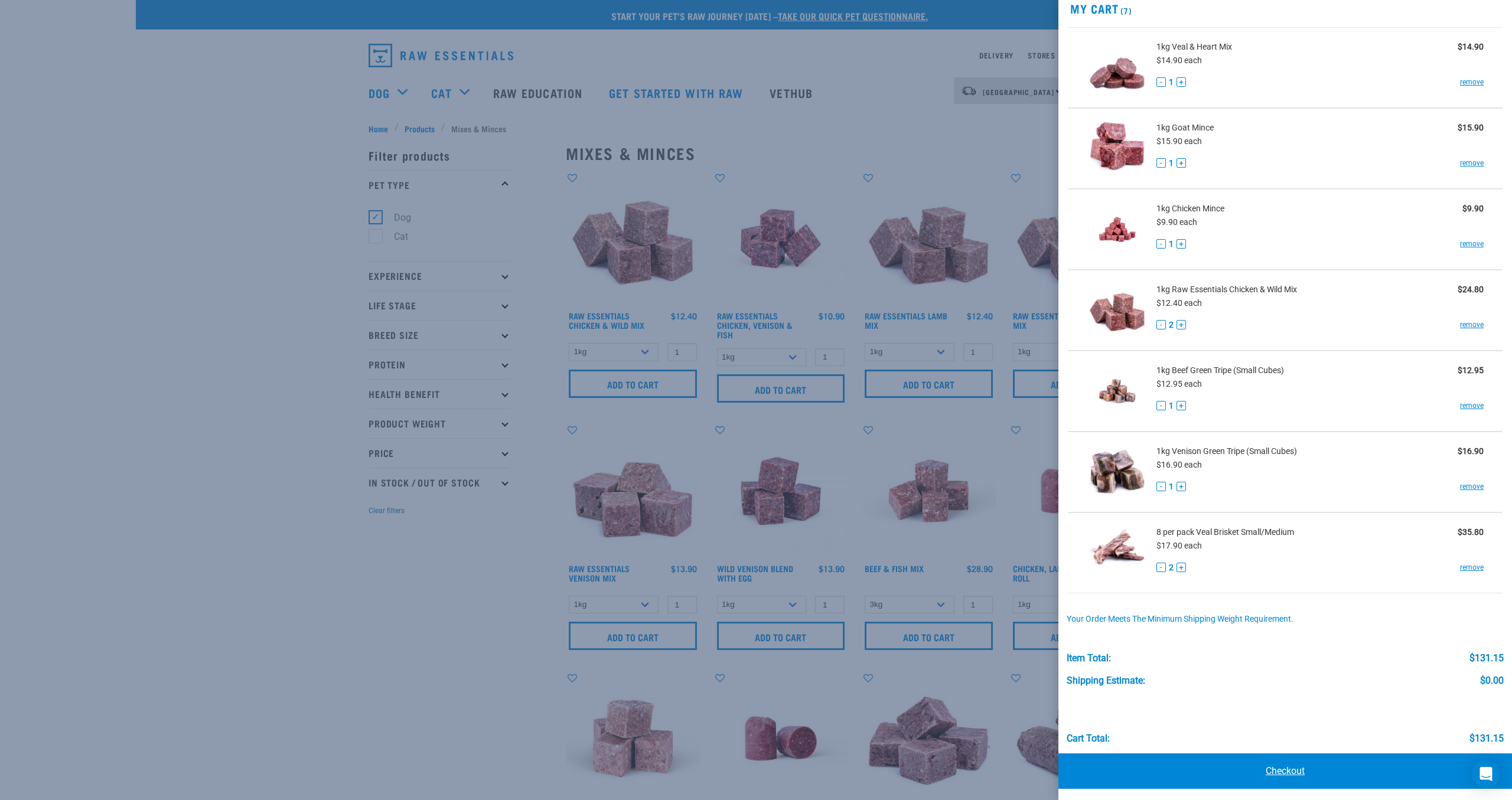
click at [1268, 770] on link "Checkout" at bounding box center [1285, 771] width 453 height 35
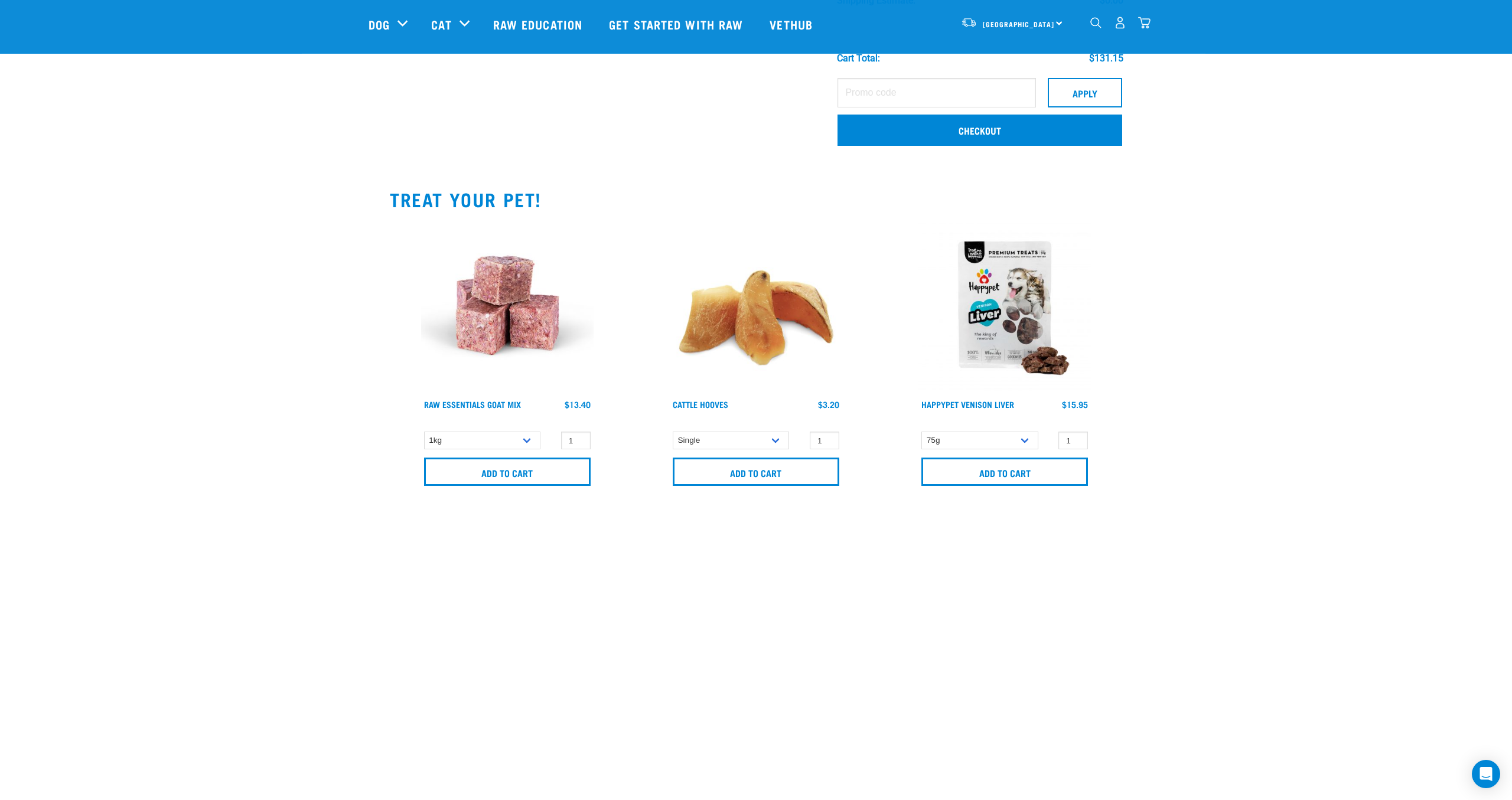
scroll to position [728, 0]
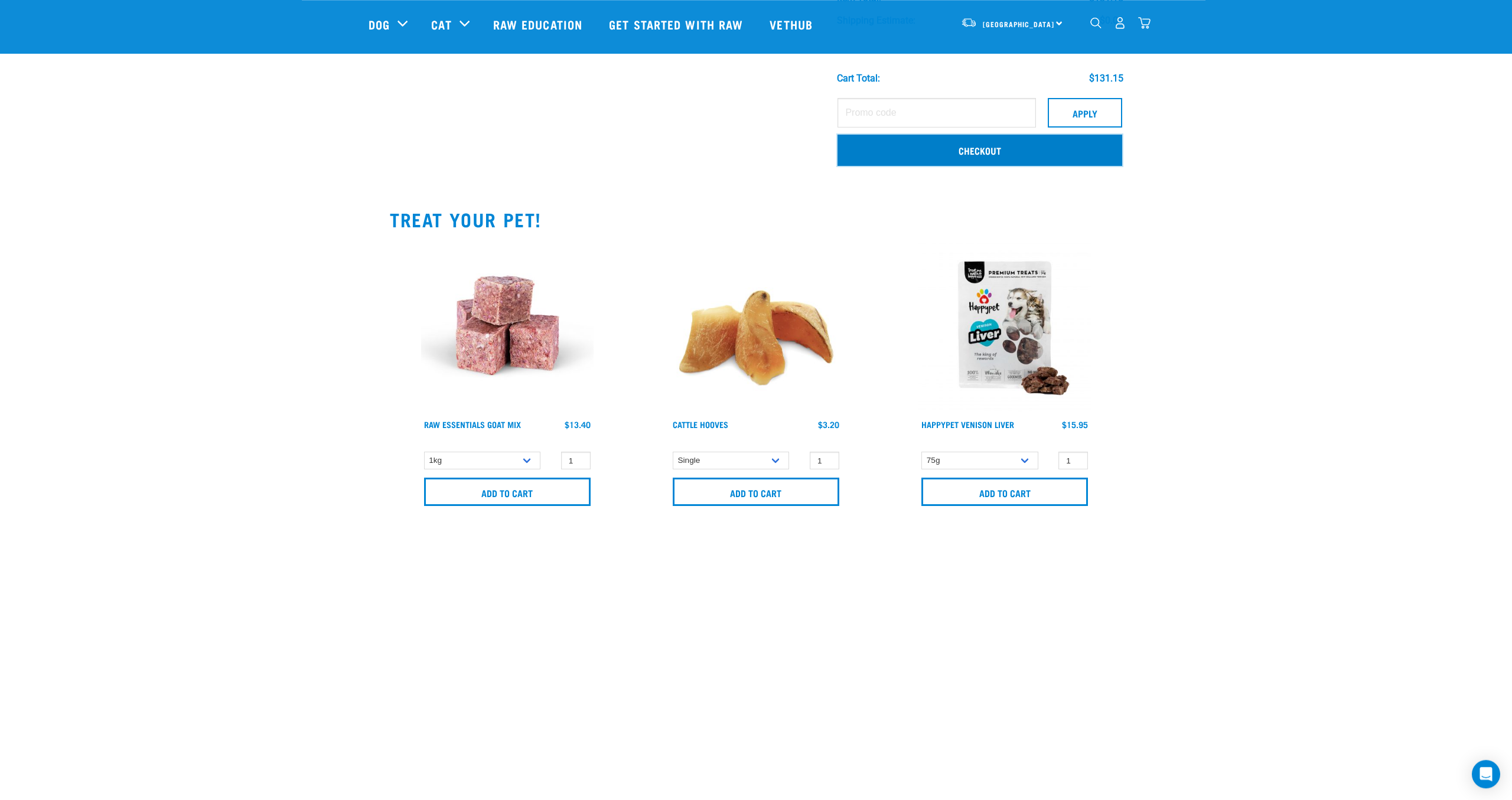
click at [1011, 153] on link "Checkout" at bounding box center [979, 150] width 285 height 30
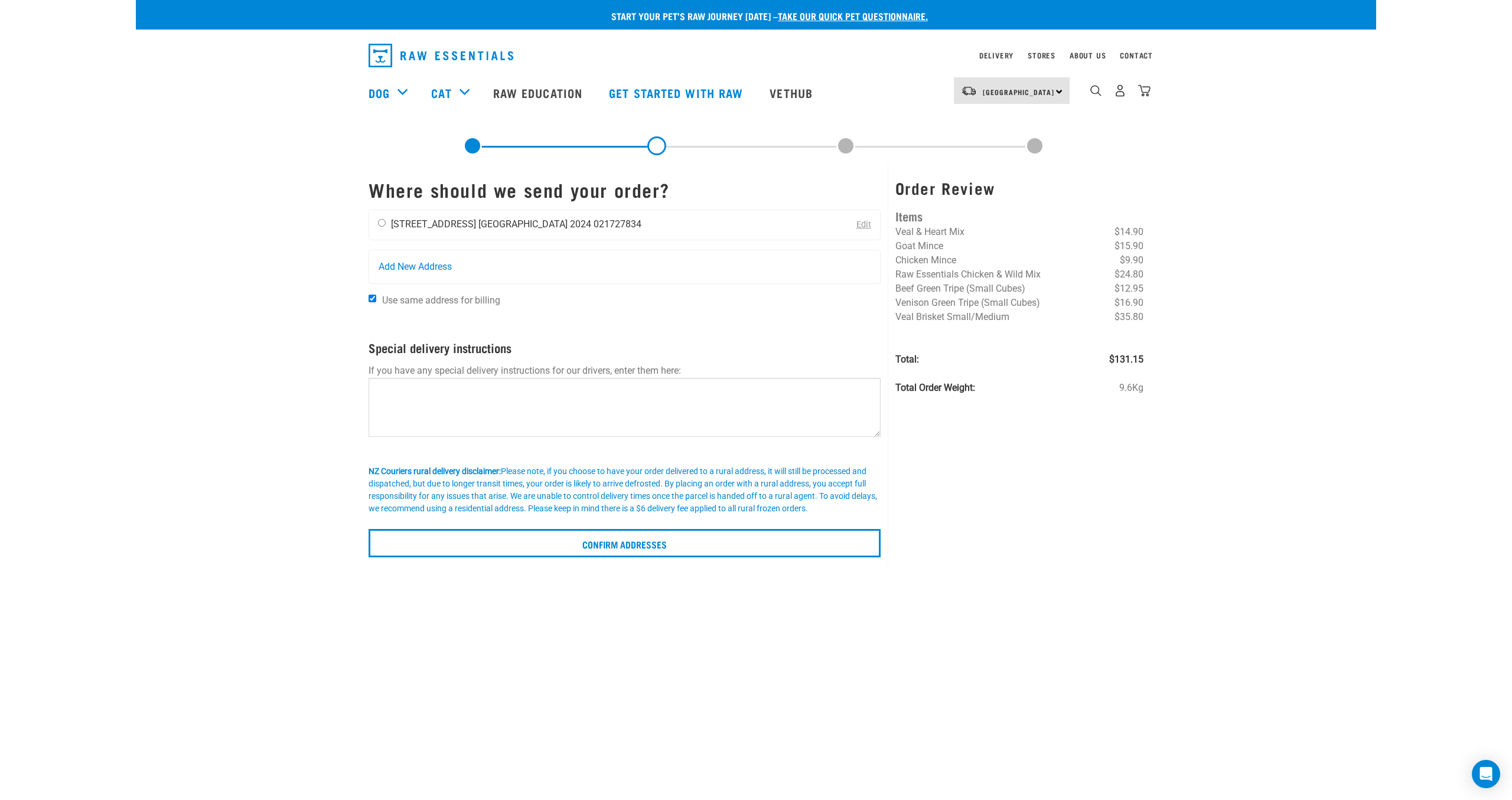
click at [383, 225] on input "radio" at bounding box center [381, 223] width 8 height 8
radio input "true"
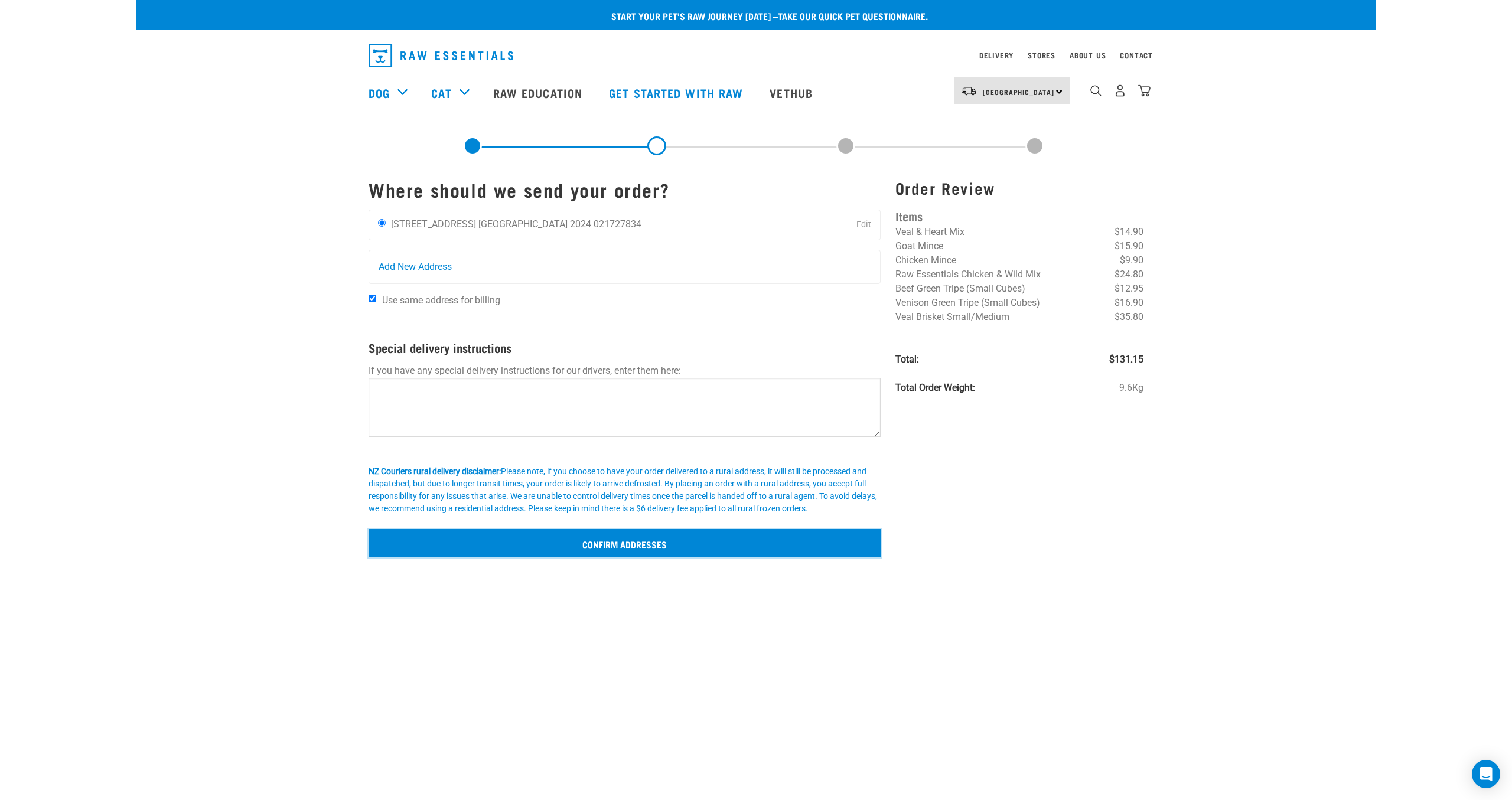
click at [644, 548] on input "Confirm addresses" at bounding box center [625, 543] width 512 height 29
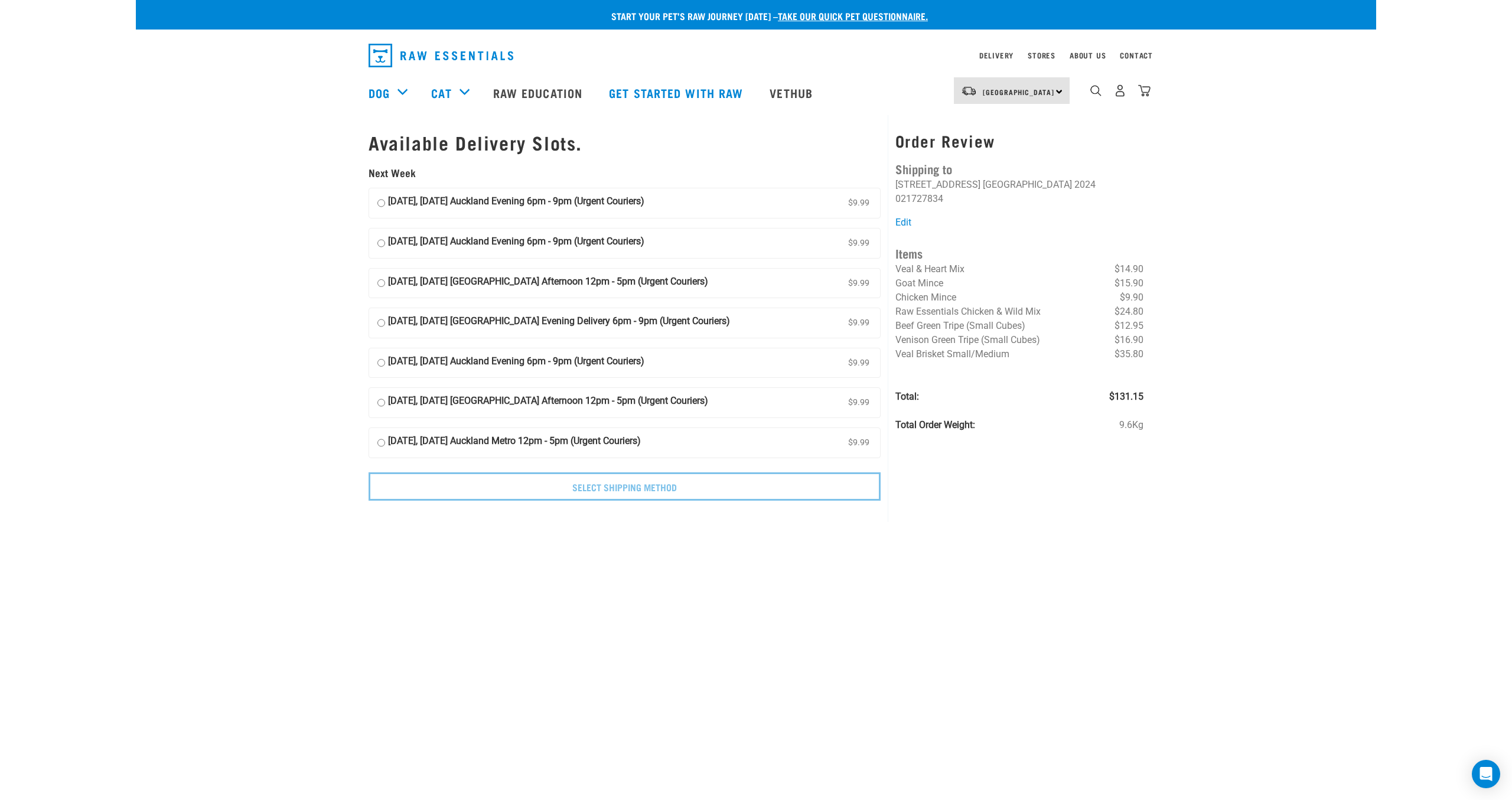
click at [379, 200] on input "[DATE], [DATE] Auckland Evening 6pm - 9pm (Urgent Couriers) $9.99" at bounding box center [381, 203] width 8 height 18
radio input "true"
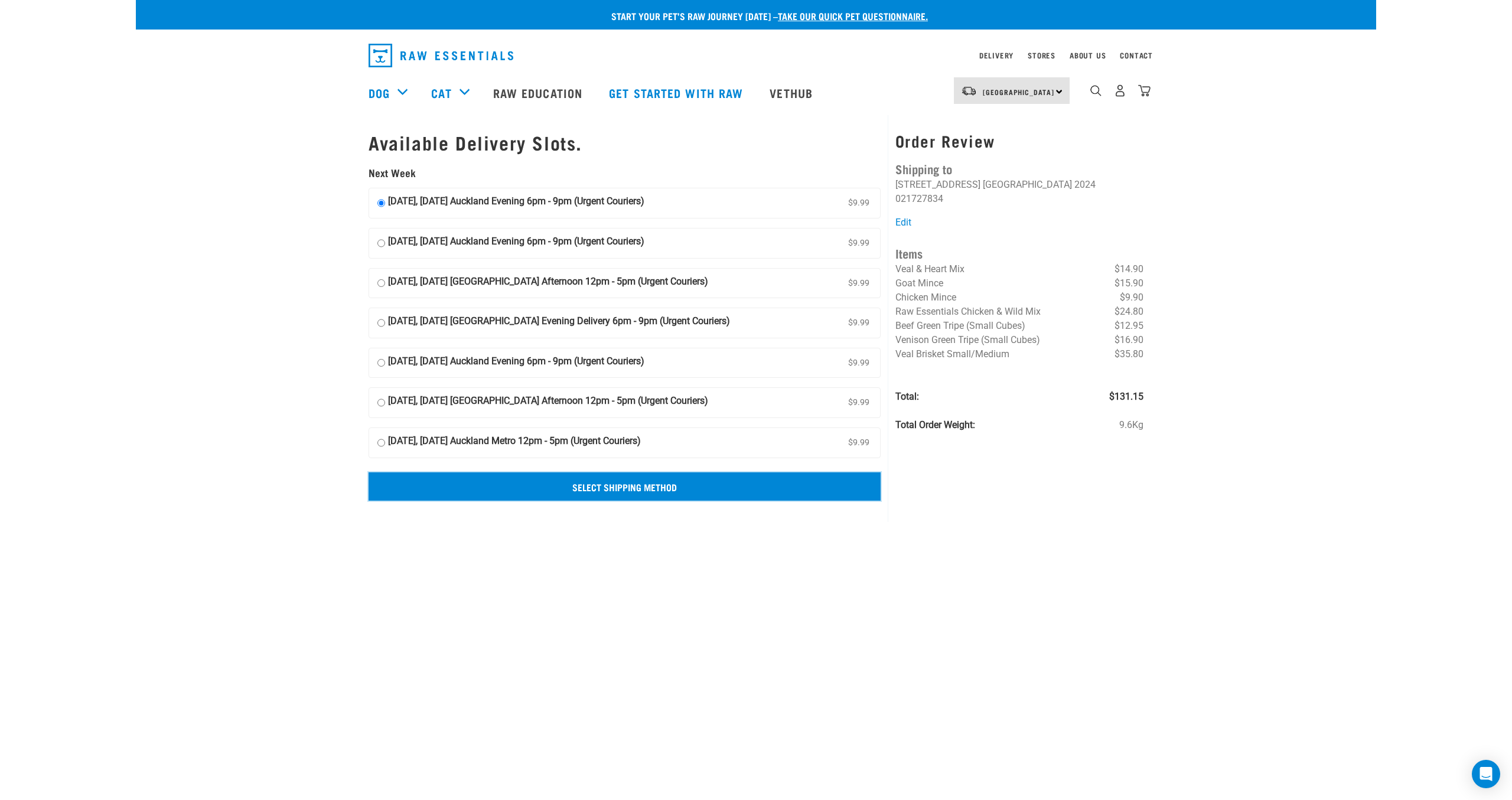
click at [663, 487] on input "Select Shipping Method" at bounding box center [625, 487] width 512 height 29
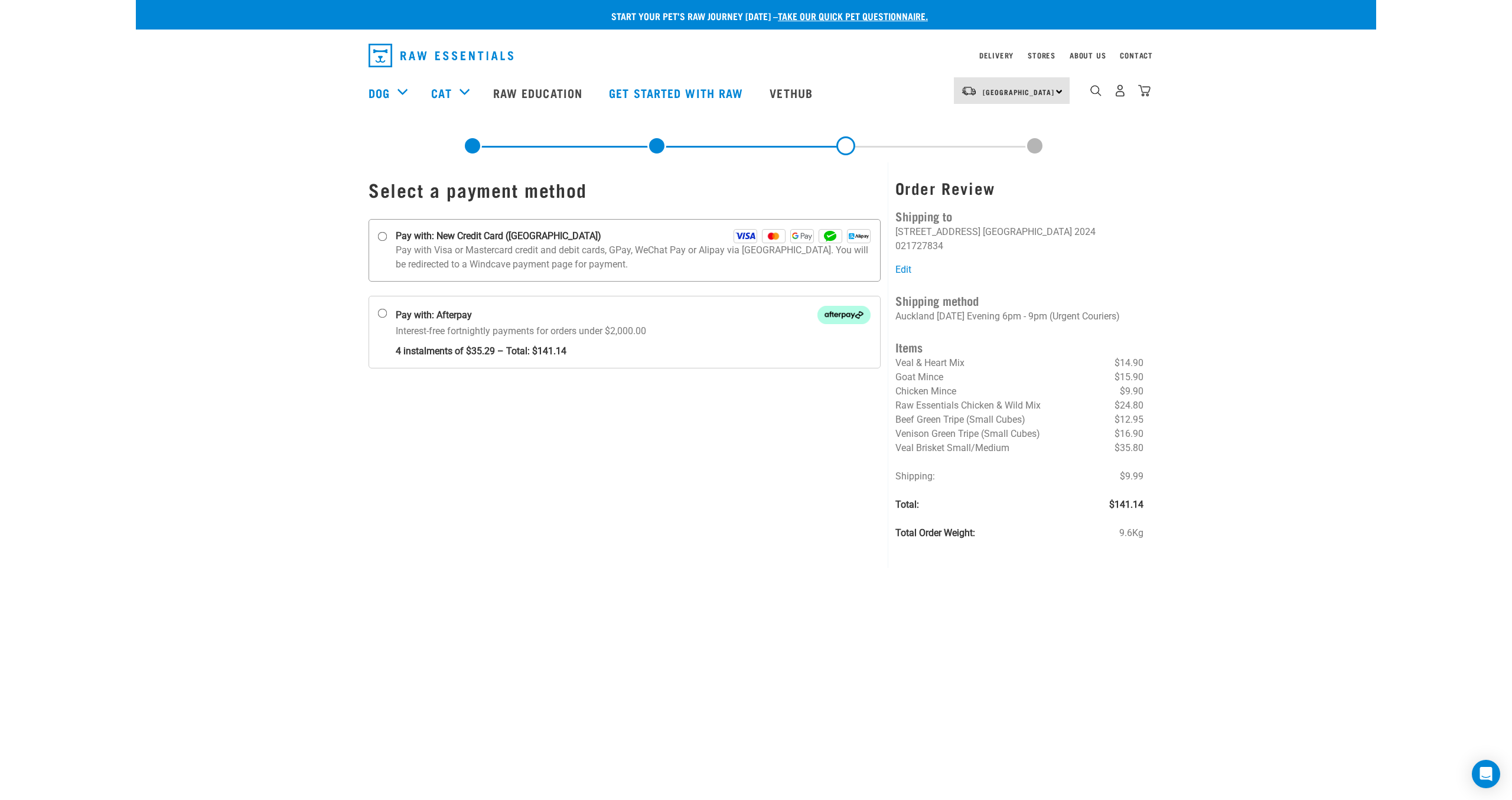
click at [384, 238] on input "Pay with: New Credit Card ([GEOGRAPHIC_DATA])" at bounding box center [382, 237] width 10 height 10
radio input "true"
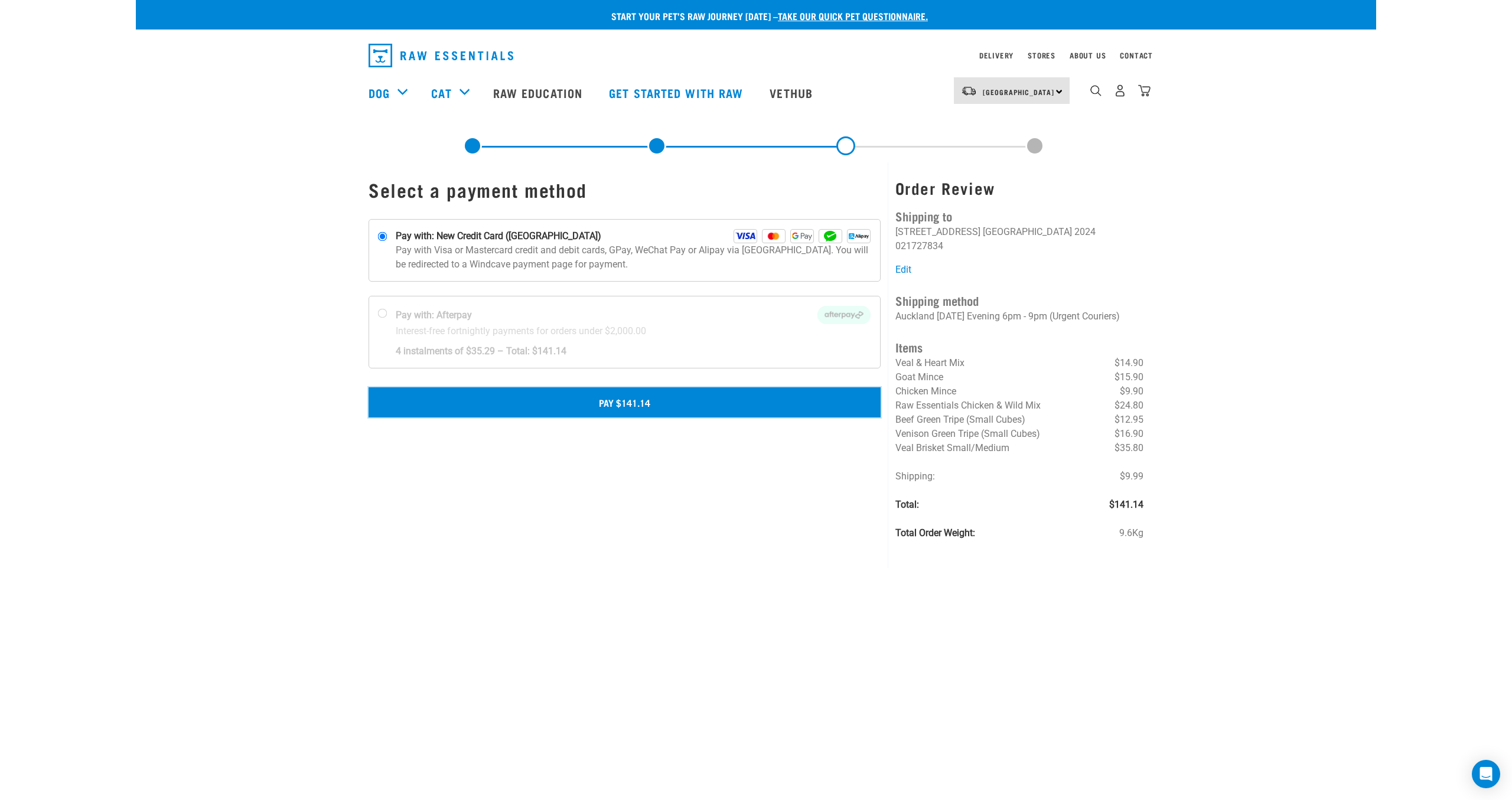
click at [670, 405] on button "Pay $141.14" at bounding box center [625, 401] width 512 height 29
click at [658, 394] on button "Pay $141.14" at bounding box center [625, 401] width 512 height 29
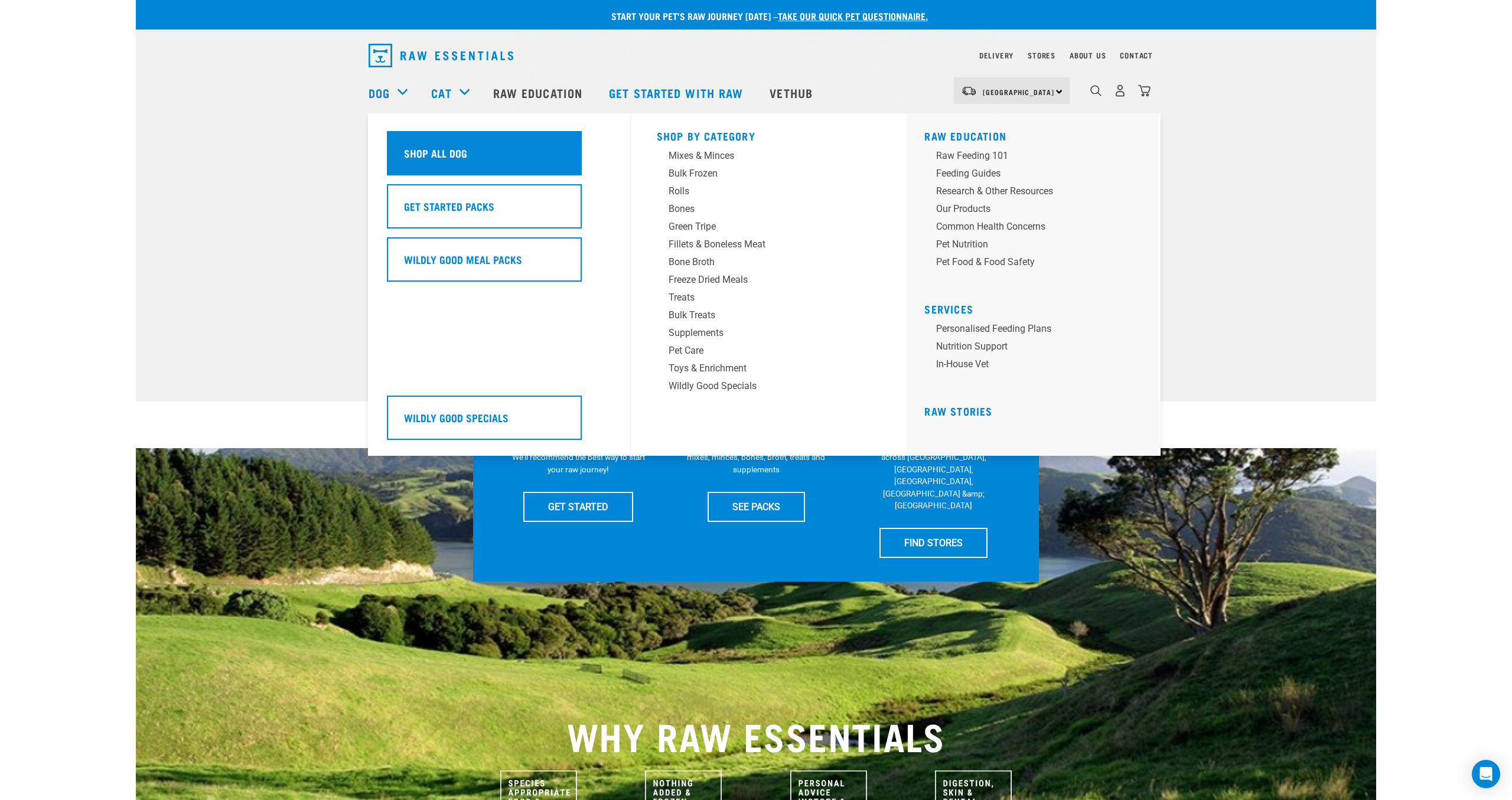
click at [428, 143] on div "Shop All Dog" at bounding box center [484, 153] width 195 height 44
click at [726, 159] on div "Mixes & Minces" at bounding box center [760, 156] width 184 height 14
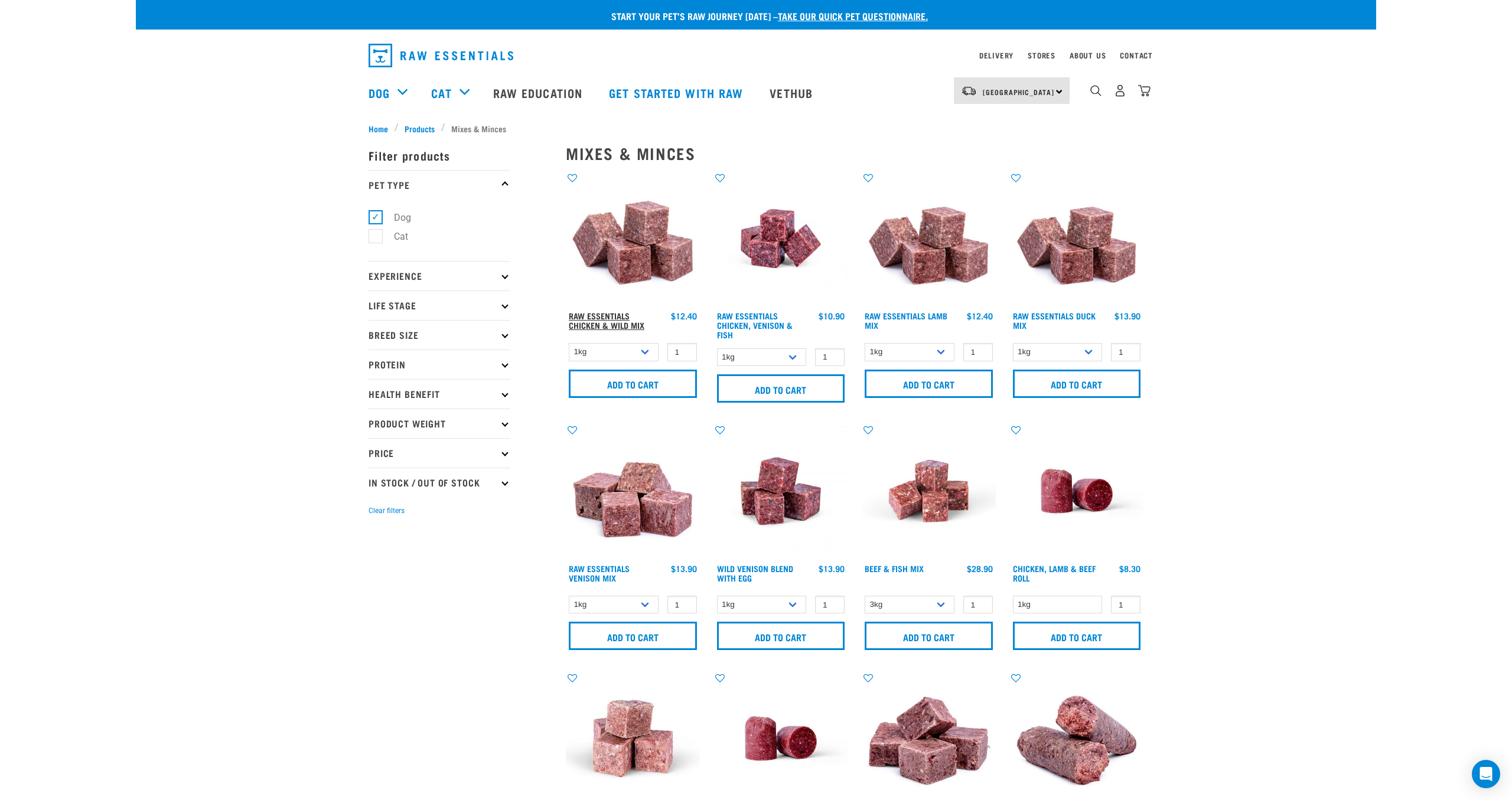
click at [619, 324] on link "Raw Essentials Chicken & Wild Mix" at bounding box center [606, 320] width 76 height 14
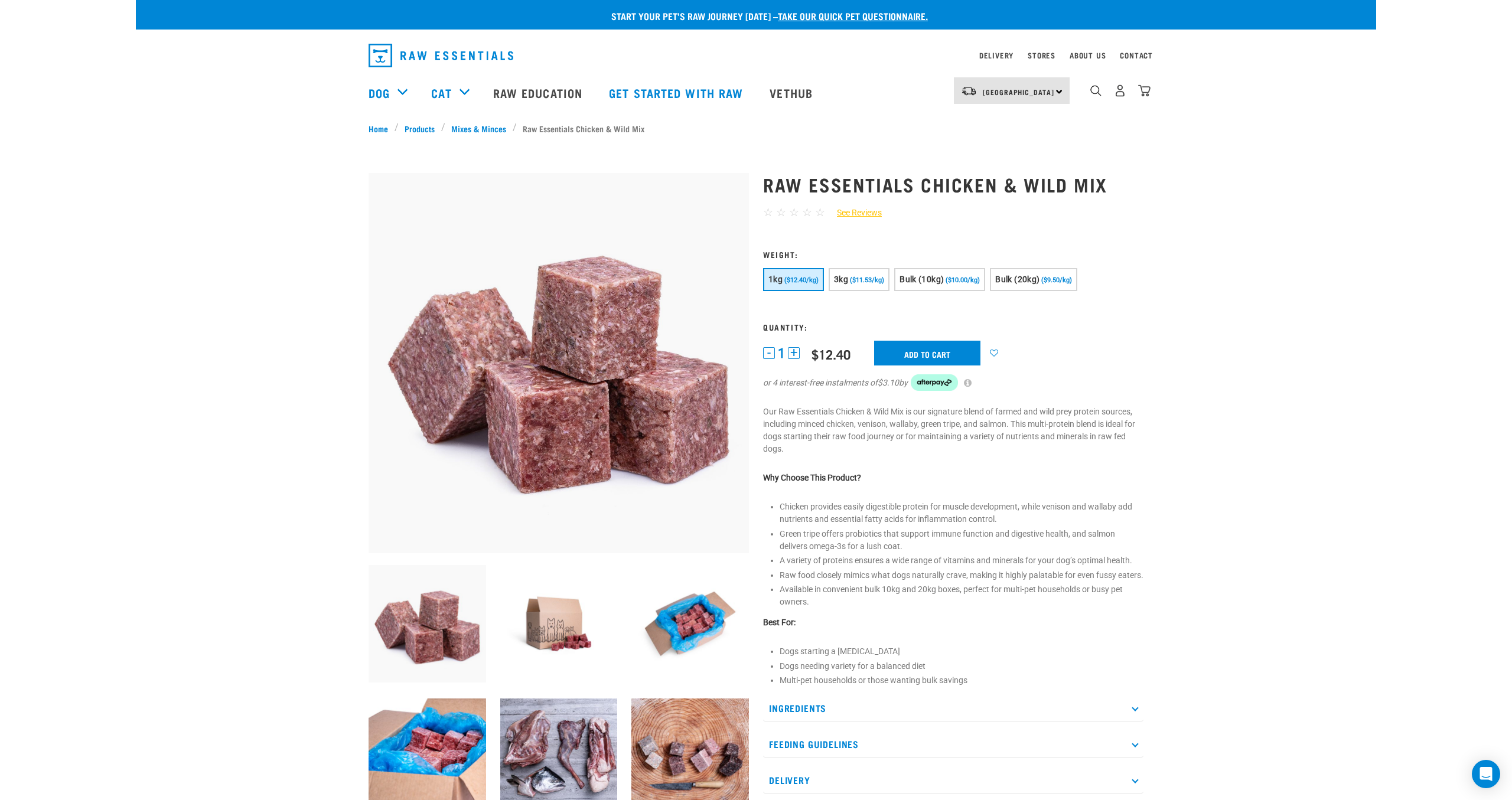
click at [914, 425] on p "Our Raw Essentials Chicken & Wild Mix is our signature blend of farmed and wild…" at bounding box center [953, 430] width 380 height 50
click at [914, 441] on p "Our Raw Essentials Chicken & Wild Mix is our signature blend of farmed and wild…" at bounding box center [953, 430] width 380 height 50
click at [949, 436] on p "Our Raw Essentials Chicken & Wild Mix is our signature blend of farmed and wild…" at bounding box center [953, 430] width 380 height 50
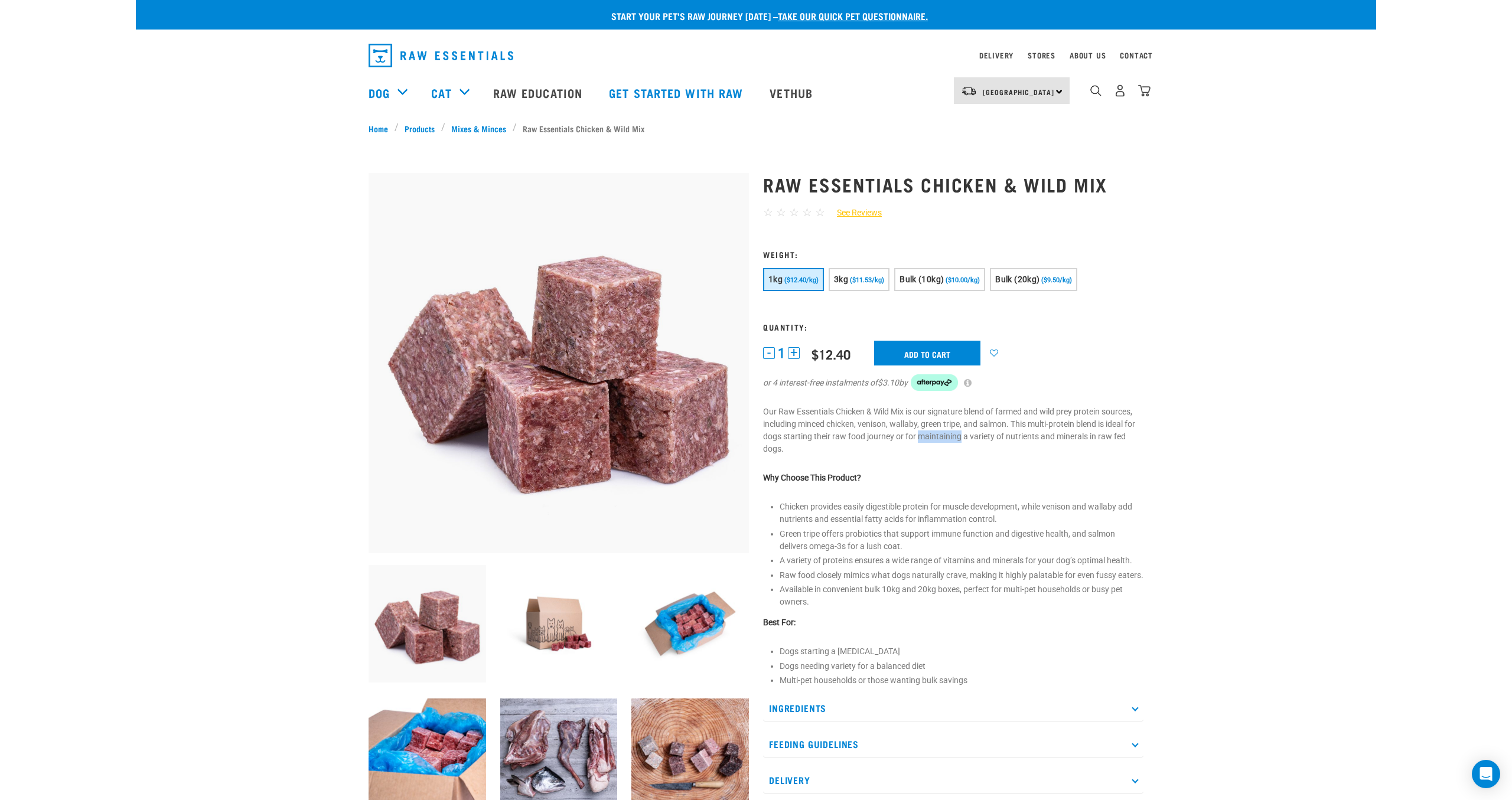
click at [949, 436] on p "Our Raw Essentials Chicken & Wild Mix is our signature blend of farmed and wild…" at bounding box center [953, 430] width 380 height 50
click at [974, 438] on p "Our Raw Essentials Chicken & Wild Mix is our signature blend of farmed and wild…" at bounding box center [953, 430] width 380 height 50
click at [1037, 412] on p "Our Raw Essentials Chicken & Wild Mix is our signature blend of farmed and wild…" at bounding box center [953, 430] width 380 height 50
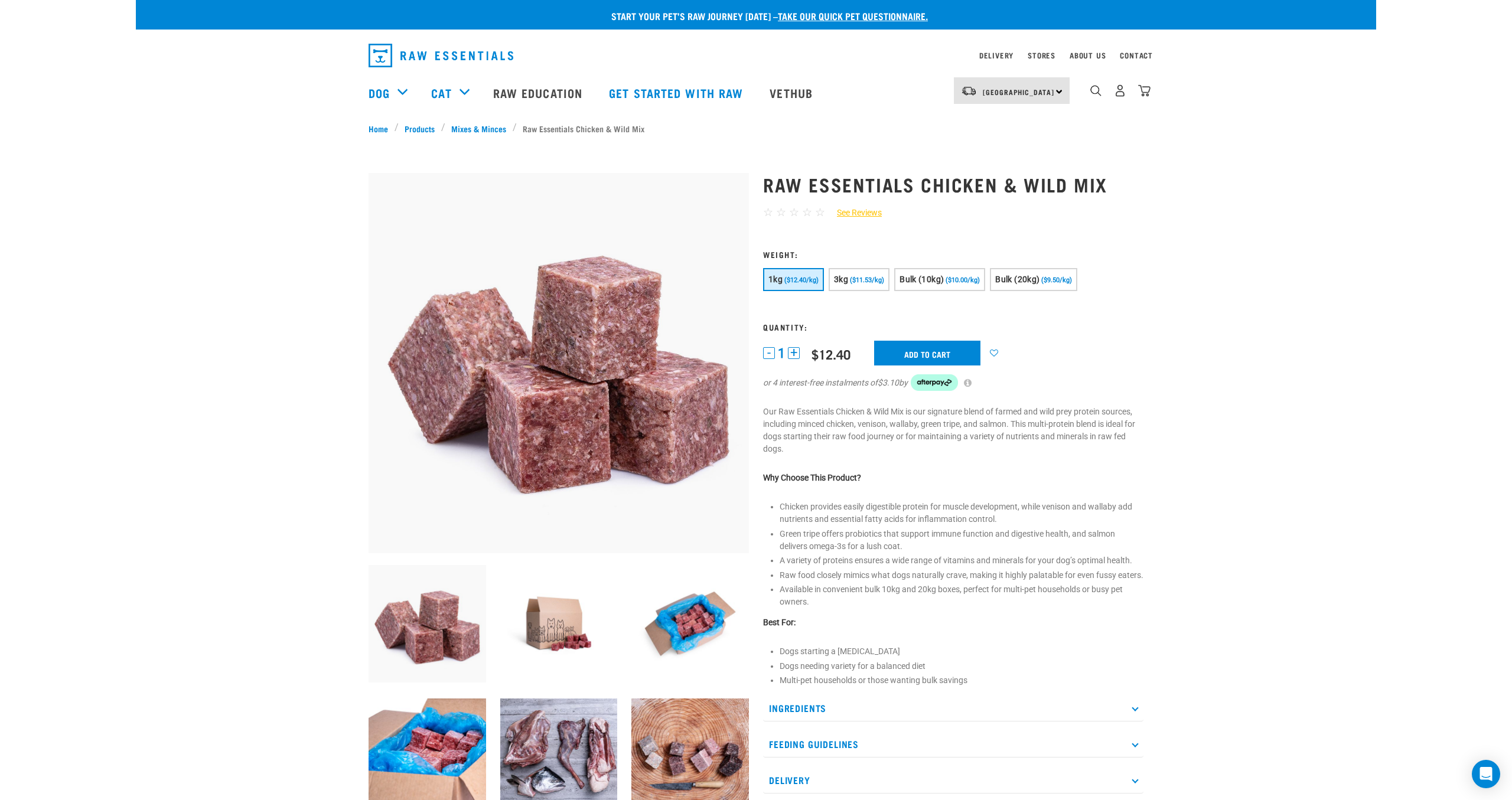
click at [1037, 412] on p "Our Raw Essentials Chicken & Wild Mix is our signature blend of farmed and wild…" at bounding box center [953, 430] width 380 height 50
click at [1032, 429] on p "Our Raw Essentials Chicken & Wild Mix is our signature blend of farmed and wild…" at bounding box center [953, 430] width 380 height 50
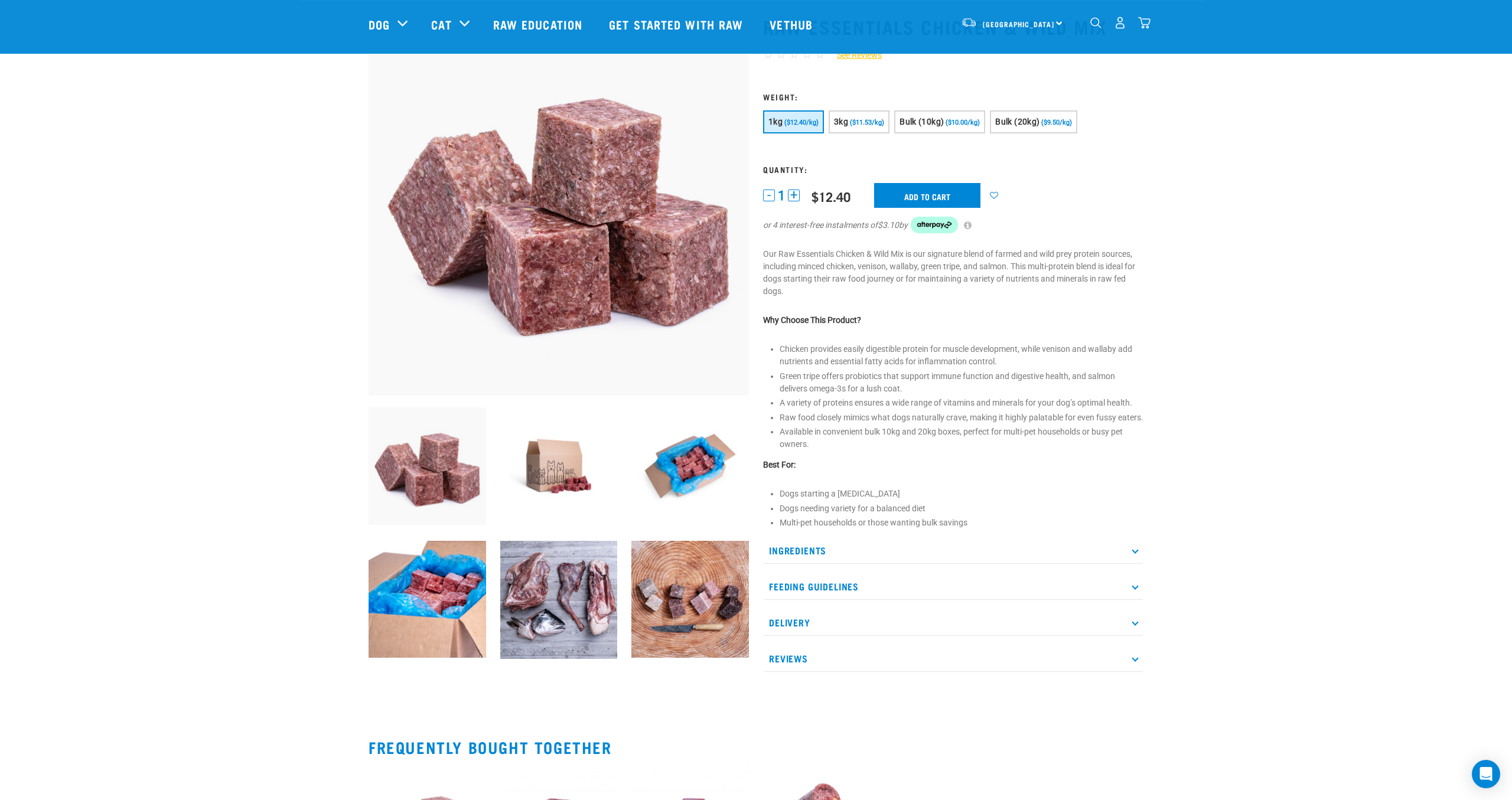
scroll to position [69, 0]
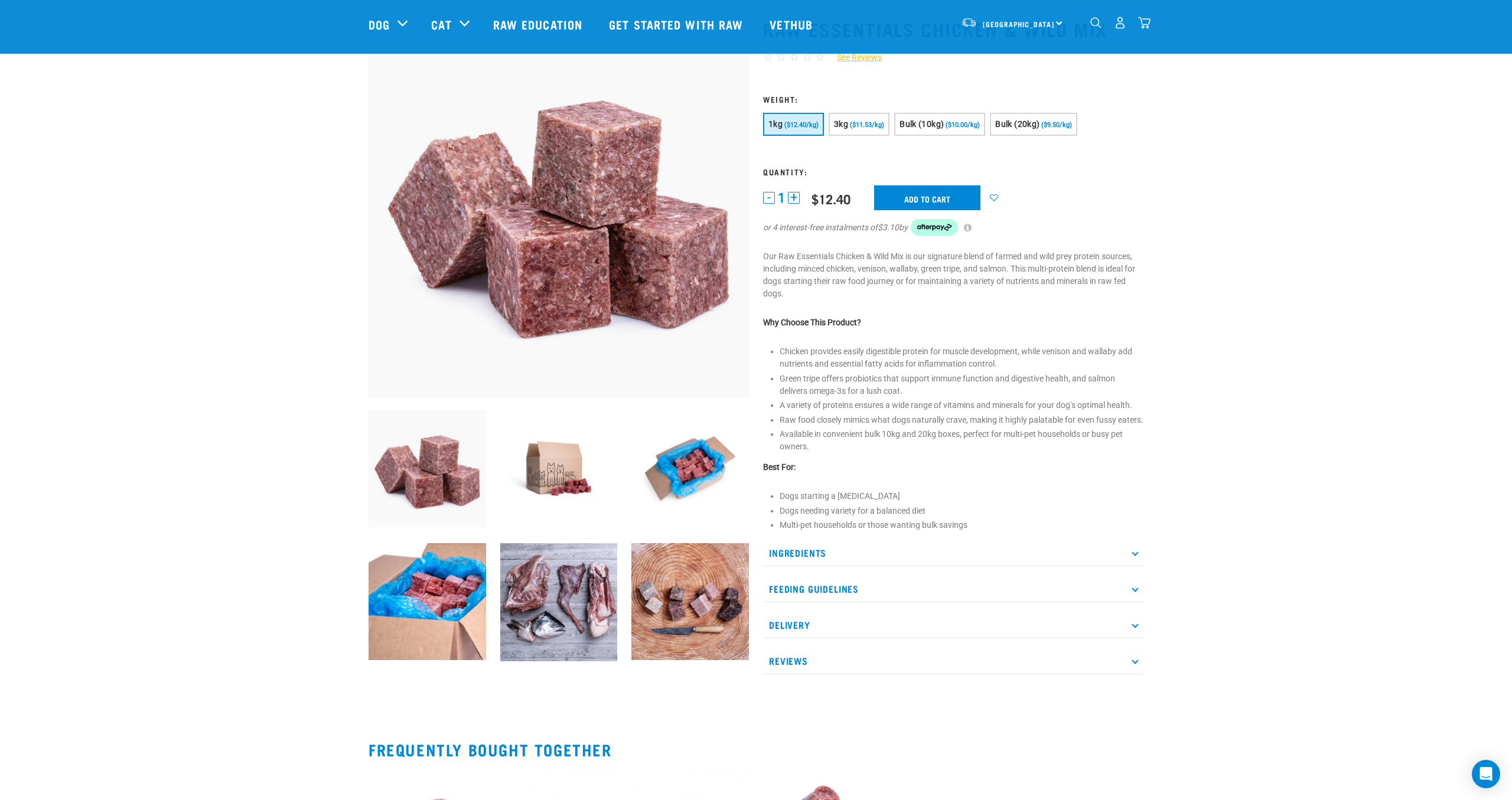
click at [931, 273] on p "Our Raw Essentials Chicken & Wild Mix is our signature blend of farmed and wild…" at bounding box center [953, 275] width 380 height 50
click at [965, 305] on div "Raw Essentials Chicken & Wild Mix ☆ ☆ ☆ ☆ ☆ See Reviews" at bounding box center [953, 346] width 394 height 689
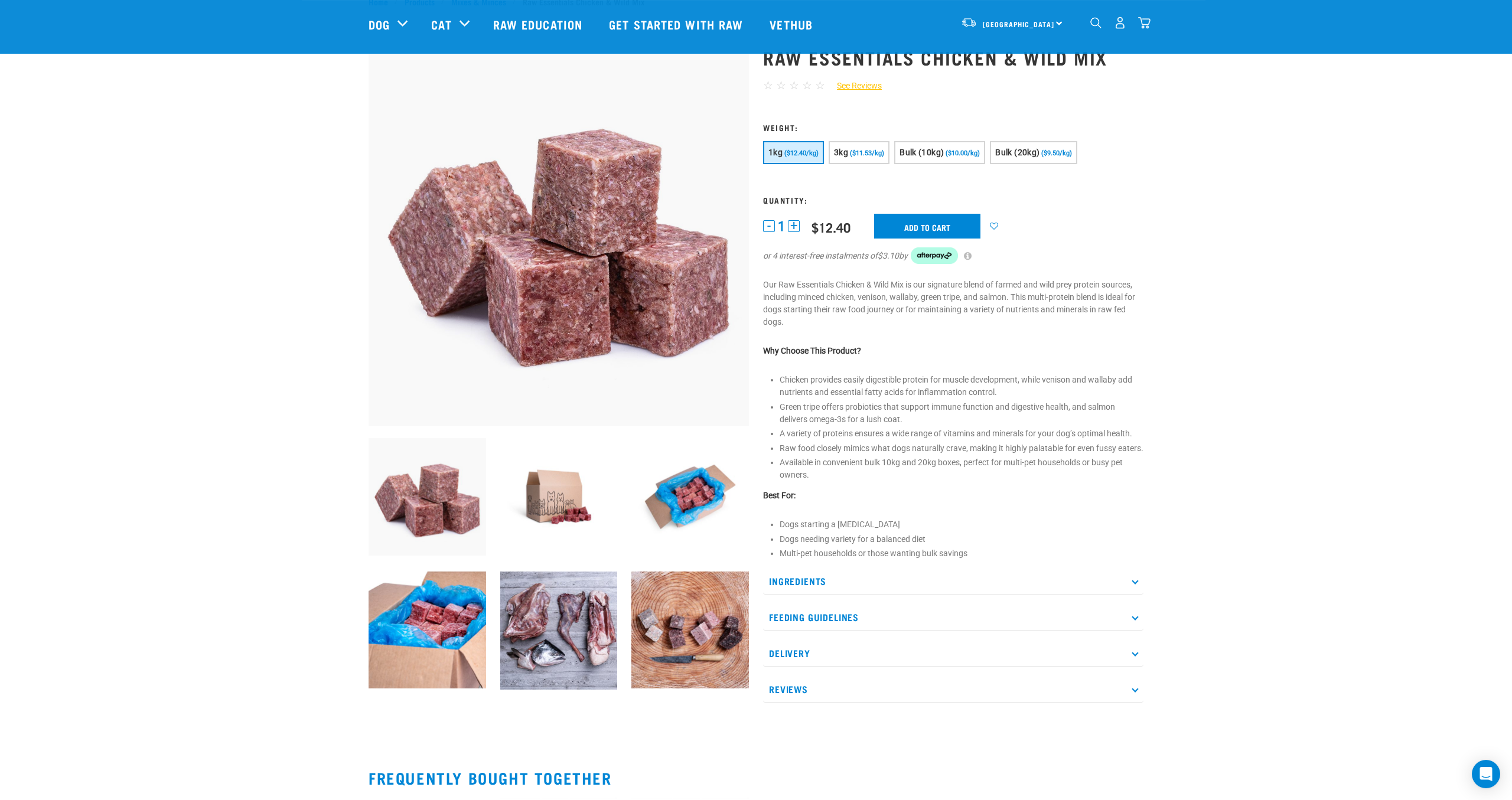
scroll to position [0, 0]
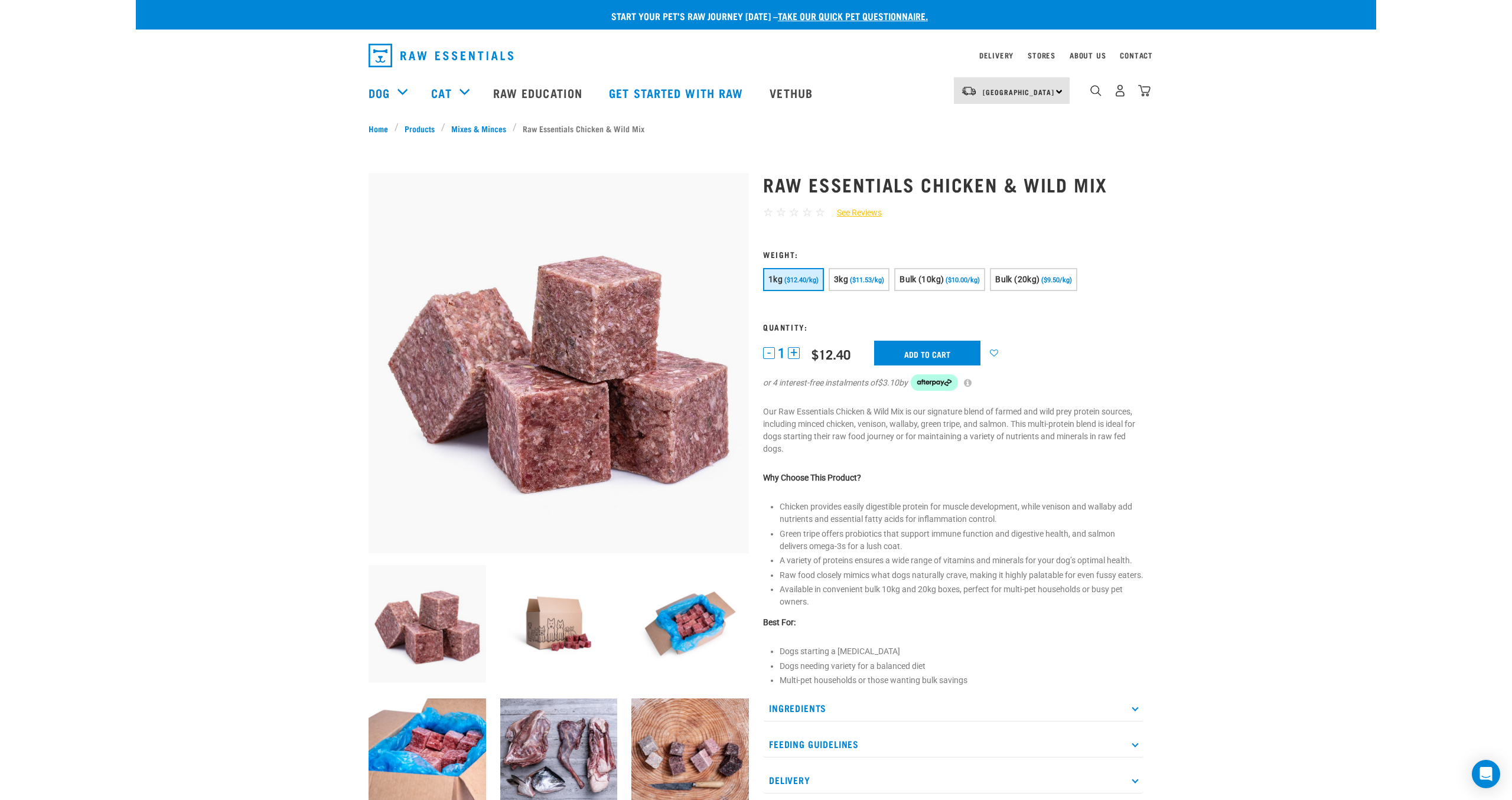
click at [1064, 413] on p "Our Raw Essentials Chicken & Wild Mix is our signature blend of farmed and wild…" at bounding box center [953, 430] width 380 height 50
click at [1061, 443] on p "Our Raw Essentials Chicken & Wild Mix is our signature blend of farmed and wild…" at bounding box center [953, 430] width 380 height 50
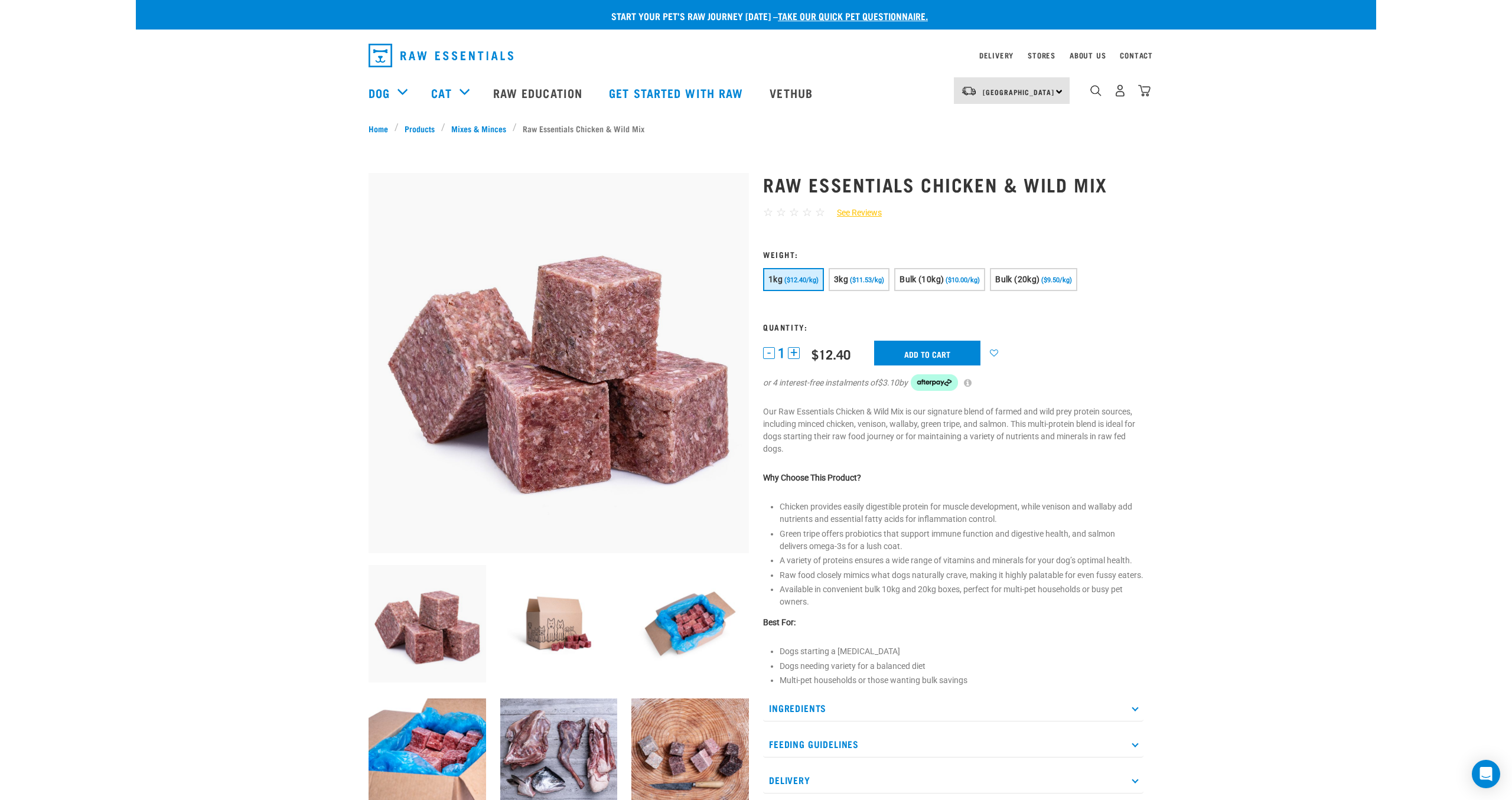
click at [1048, 432] on p "Our Raw Essentials Chicken & Wild Mix is our signature blend of farmed and wild…" at bounding box center [953, 430] width 380 height 50
click at [995, 423] on p "Our Raw Essentials Chicken & Wild Mix is our signature blend of farmed and wild…" at bounding box center [953, 430] width 380 height 50
click at [1032, 419] on p "Our Raw Essentials Chicken & Wild Mix is our signature blend of farmed and wild…" at bounding box center [953, 430] width 380 height 50
click at [991, 429] on p "Our Raw Essentials Chicken & Wild Mix is our signature blend of farmed and wild…" at bounding box center [953, 430] width 380 height 50
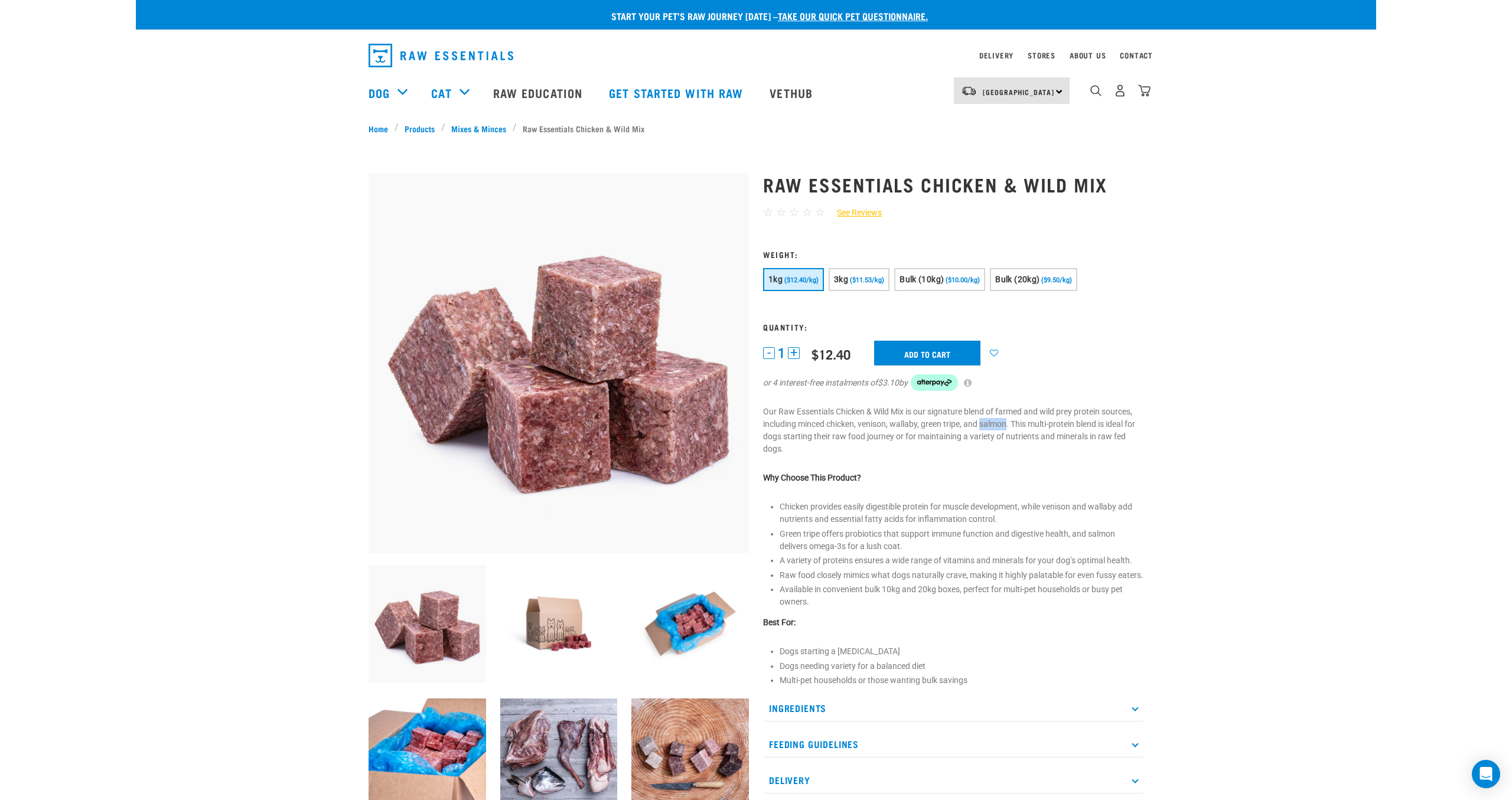
click at [991, 429] on p "Our Raw Essentials Chicken & Wild Mix is our signature blend of farmed and wild…" at bounding box center [953, 430] width 380 height 50
click at [1036, 441] on p "Our Raw Essentials Chicken & Wild Mix is our signature blend of farmed and wild…" at bounding box center [953, 430] width 380 height 50
click at [1004, 461] on div "Raw Essentials Chicken & Wild Mix ☆ ☆ ☆ ☆ ☆ See Reviews" at bounding box center [953, 501] width 394 height 689
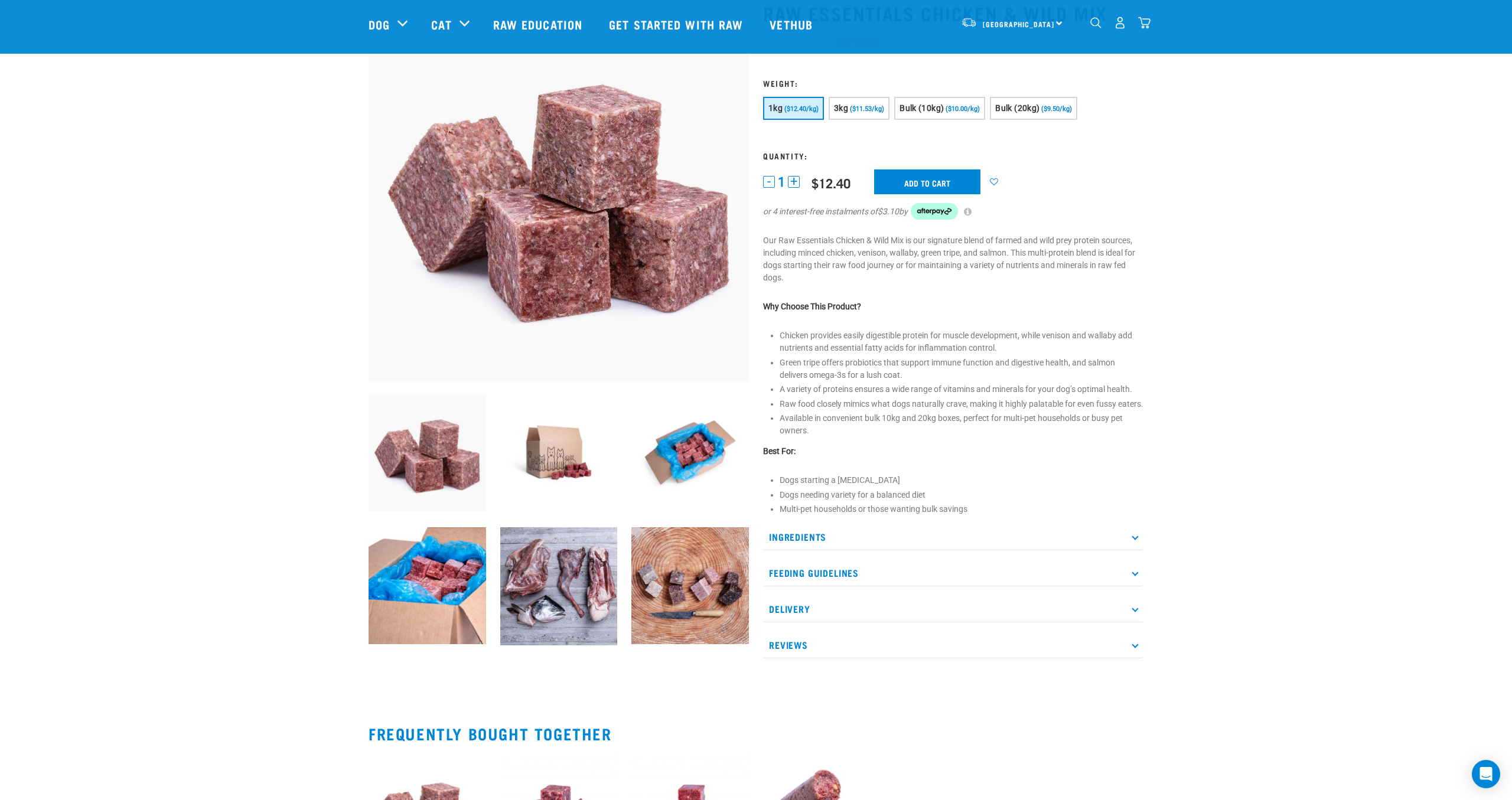
scroll to position [86, 0]
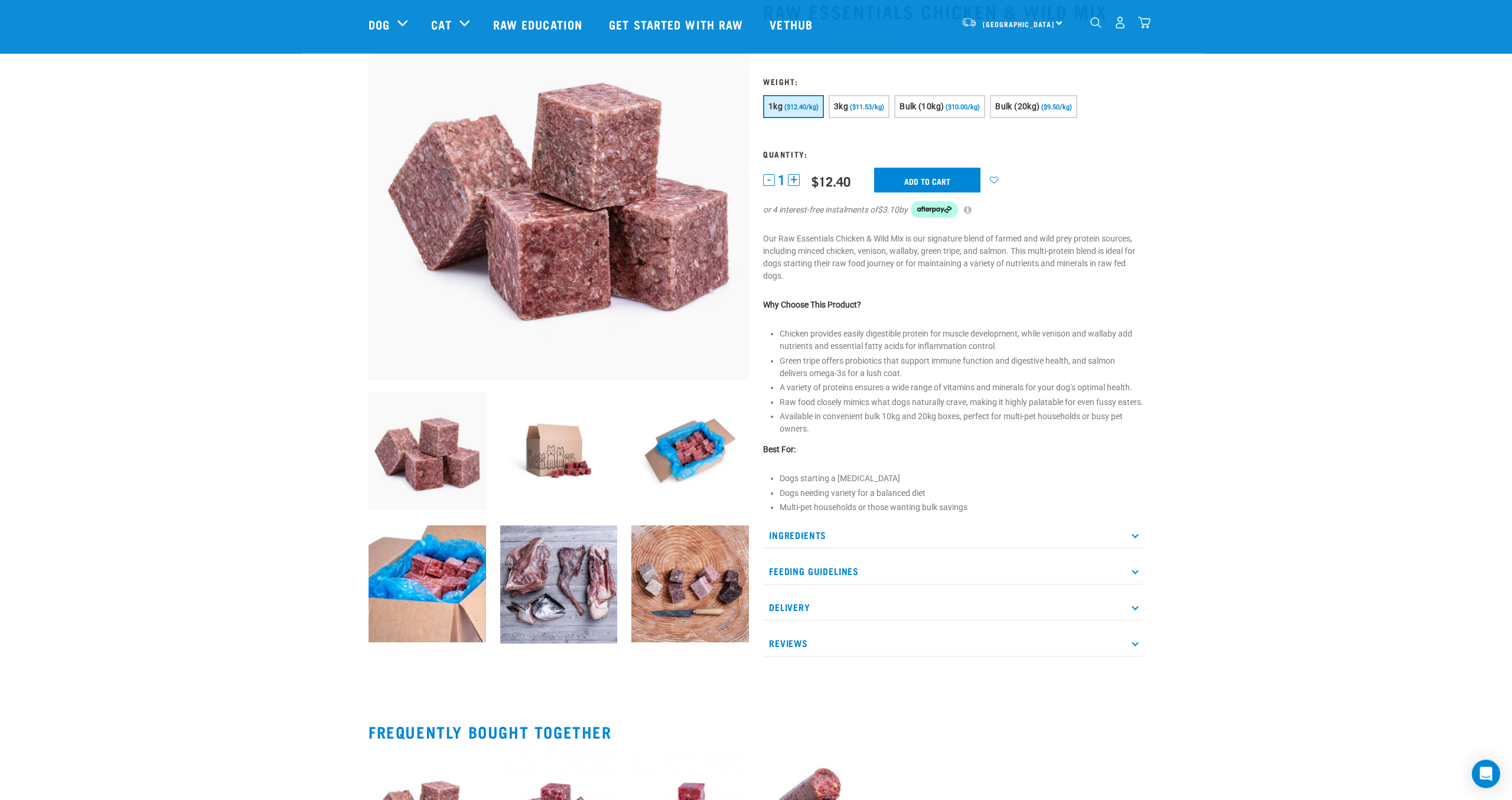
click at [896, 514] on li "Multi-pet households or those wanting bulk savings" at bounding box center [961, 507] width 364 height 13
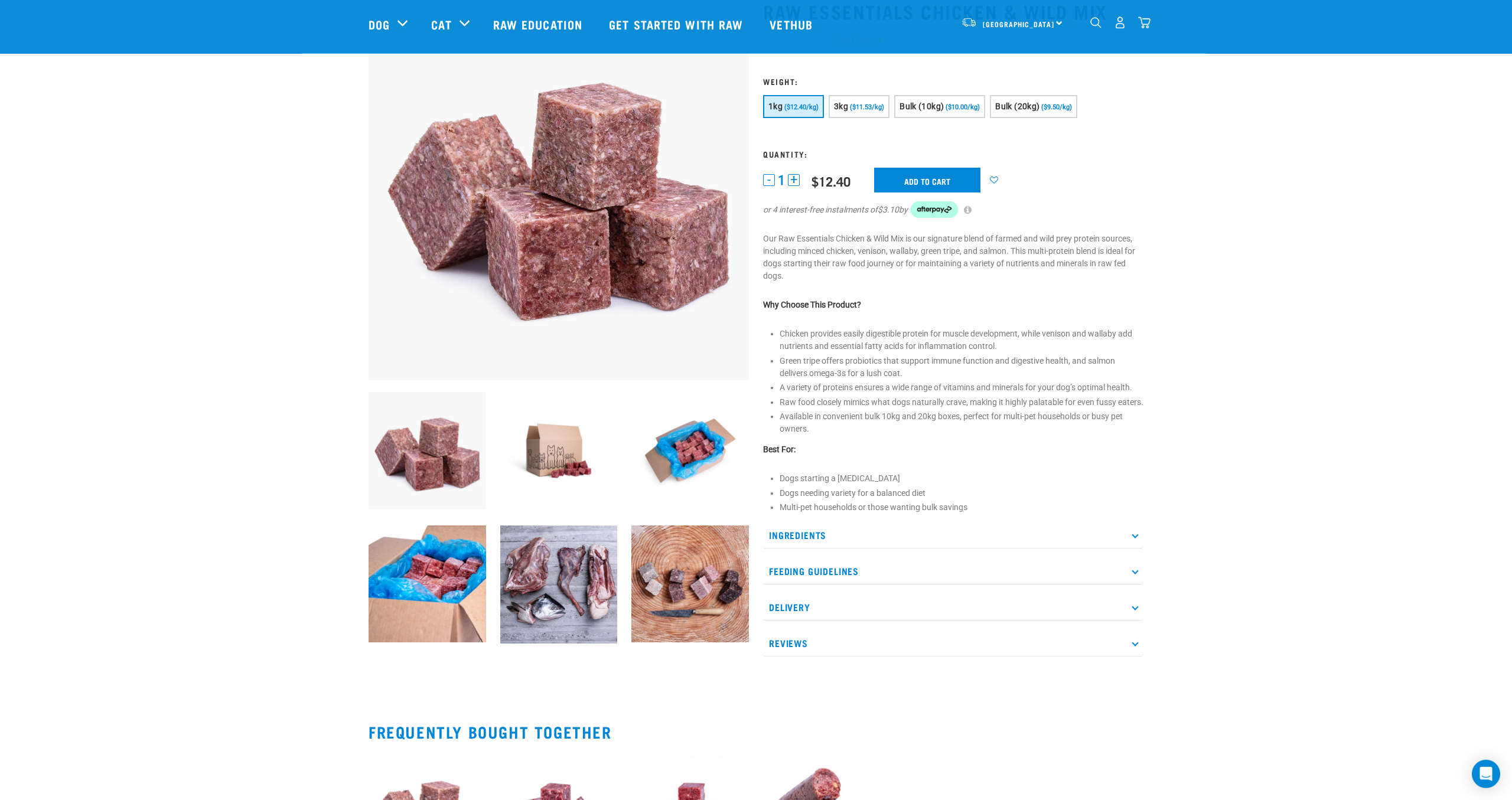
click at [896, 514] on li "Multi-pet households or those wanting bulk savings" at bounding box center [961, 507] width 364 height 13
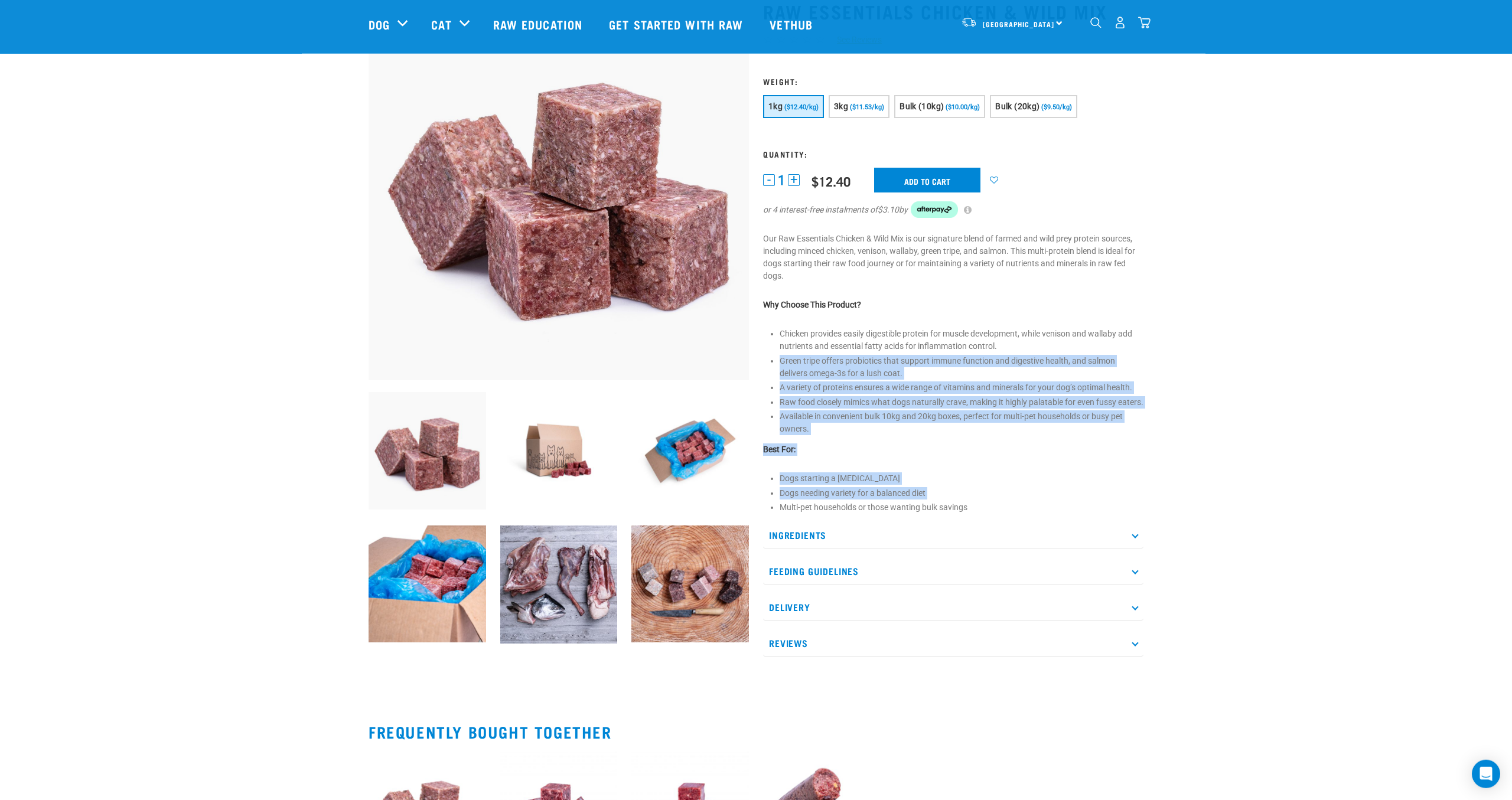
drag, startPoint x: 896, startPoint y: 523, endPoint x: 962, endPoint y: 373, distance: 163.9
click at [962, 373] on div "Raw Essentials Chicken & Wild Mix ☆ ☆ ☆ ☆ ☆ See Reviews" at bounding box center [953, 328] width 394 height 689
click at [962, 373] on li "Green tripe offers probiotics that support immune function and digestive health…" at bounding box center [961, 367] width 364 height 25
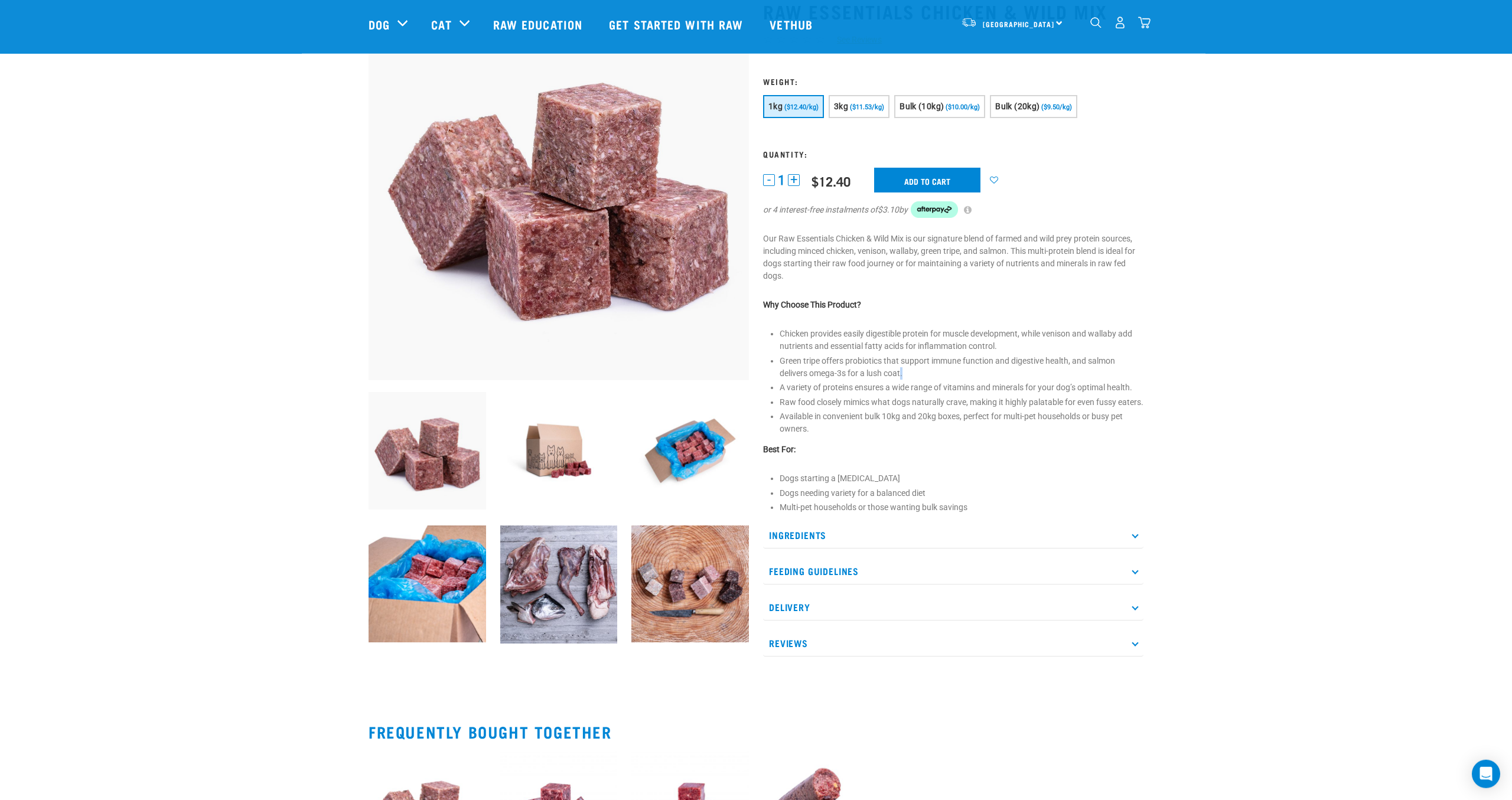
click at [962, 373] on li "Green tripe offers probiotics that support immune function and digestive health…" at bounding box center [961, 367] width 364 height 25
drag, startPoint x: 962, startPoint y: 373, endPoint x: 1013, endPoint y: 335, distance: 63.6
click at [965, 370] on li "Green tripe offers probiotics that support immune function and digestive health…" at bounding box center [961, 367] width 364 height 25
click at [1013, 335] on li "Chicken provides easily digestible protein for muscle development, while veniso…" at bounding box center [961, 340] width 364 height 25
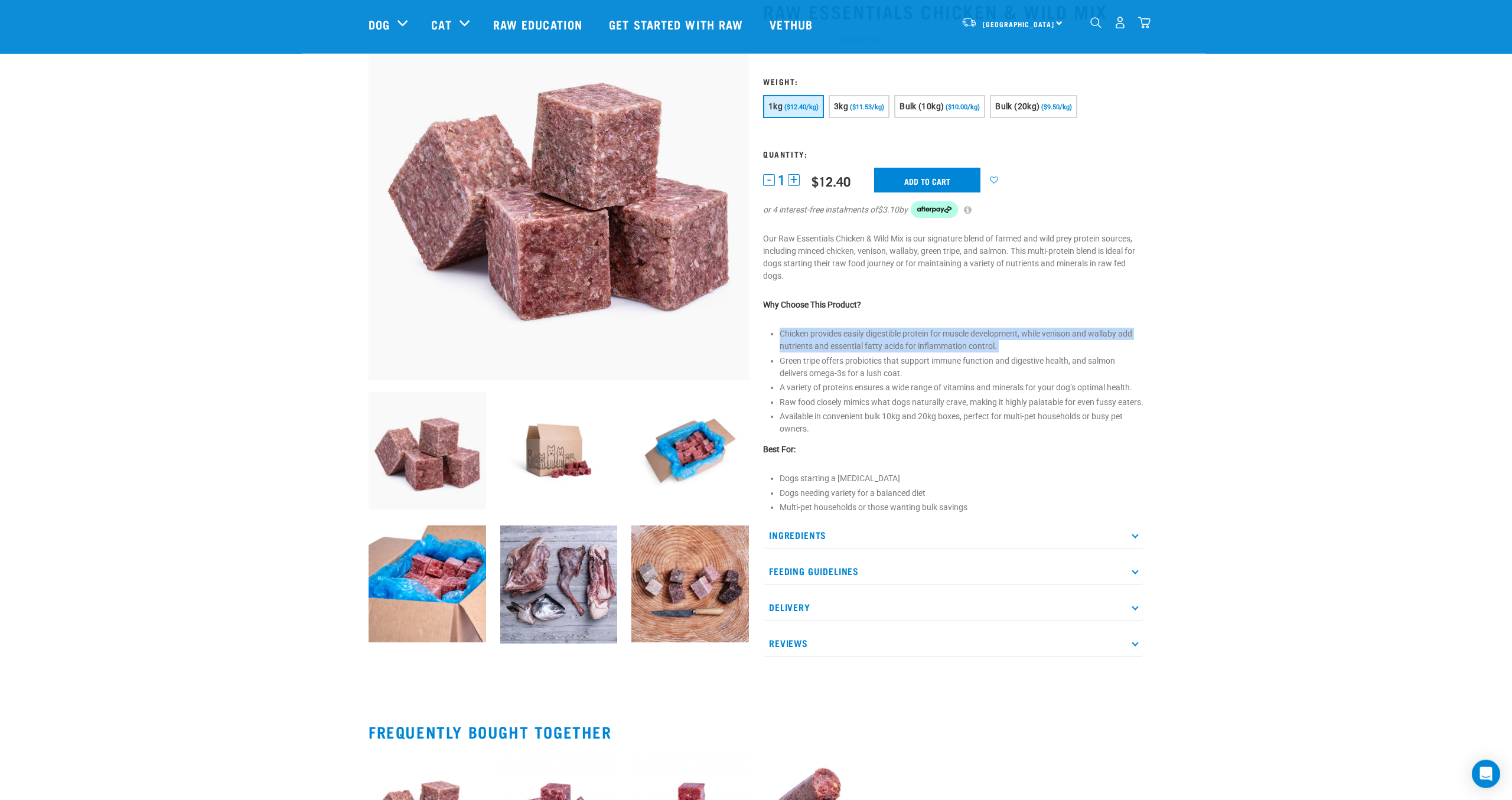
drag, startPoint x: 1013, startPoint y: 335, endPoint x: 1007, endPoint y: 379, distance: 44.4
click at [1007, 379] on ul "Chicken provides easily digestible protein for muscle development, while veniso…" at bounding box center [961, 381] width 364 height 107
click at [1007, 379] on li "Green tripe offers probiotics that support immune function and digestive health…" at bounding box center [961, 367] width 364 height 25
click at [986, 388] on li "A variety of proteins ensures a wide range of vitamins and minerals for your do…" at bounding box center [961, 387] width 364 height 13
